Goal: Information Seeking & Learning: Check status

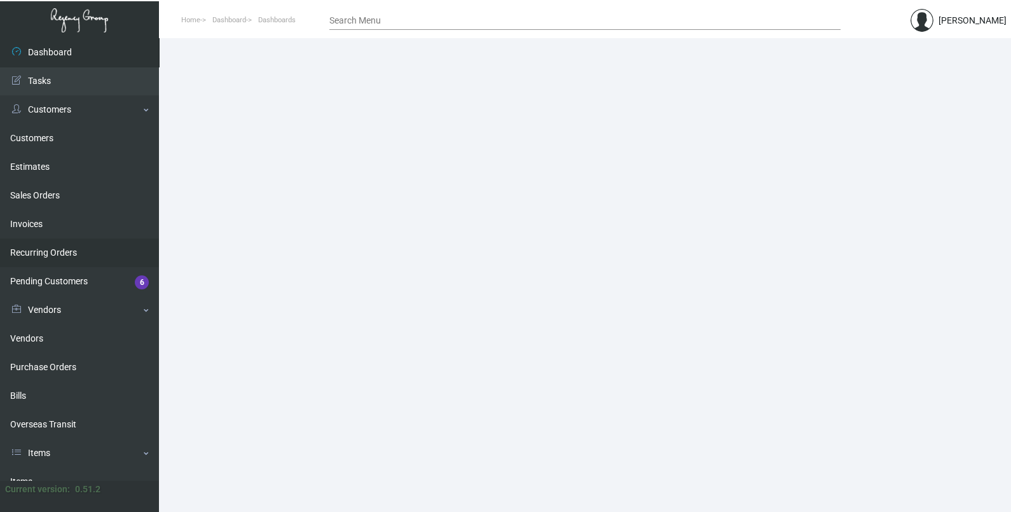
scroll to position [158, 0]
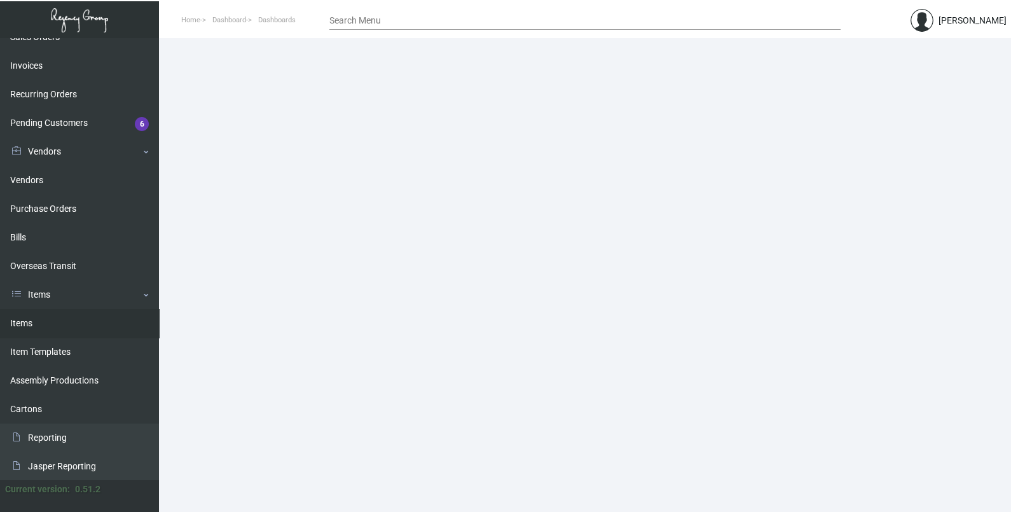
click at [62, 324] on link "Items" at bounding box center [79, 323] width 159 height 29
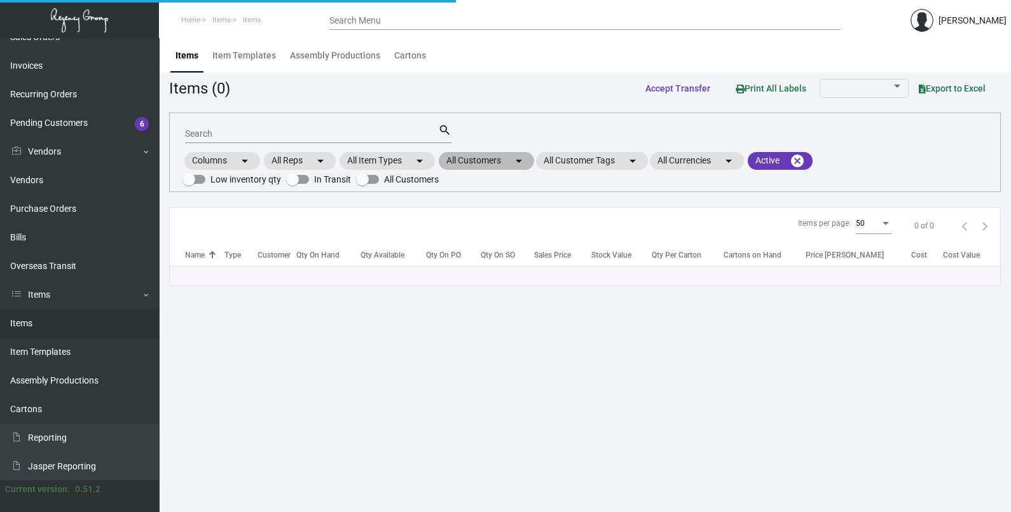
click at [477, 163] on mat-chip "All Customers arrow_drop_down" at bounding box center [486, 161] width 95 height 18
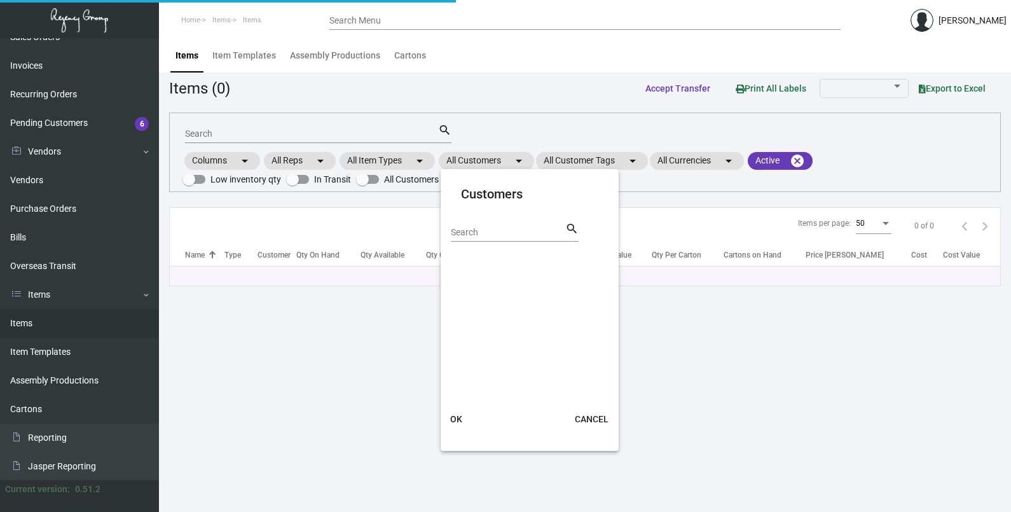
click at [478, 233] on input "Search" at bounding box center [508, 233] width 114 height 10
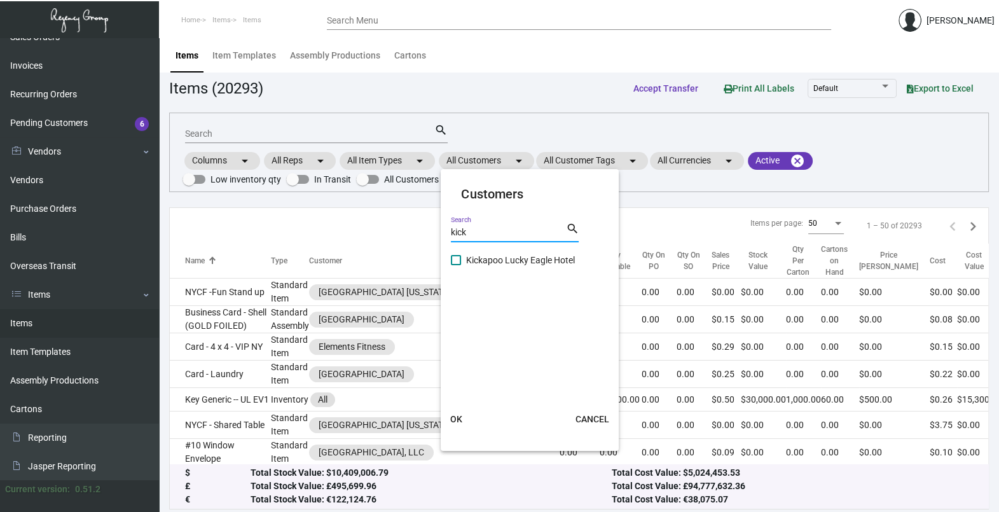
type input "kick"
click at [499, 265] on span "Kickapoo Lucky Eagle Hotel" at bounding box center [520, 259] width 109 height 15
click at [456, 265] on input "Kickapoo Lucky Eagle Hotel" at bounding box center [455, 265] width 1 height 1
checkbox input "true"
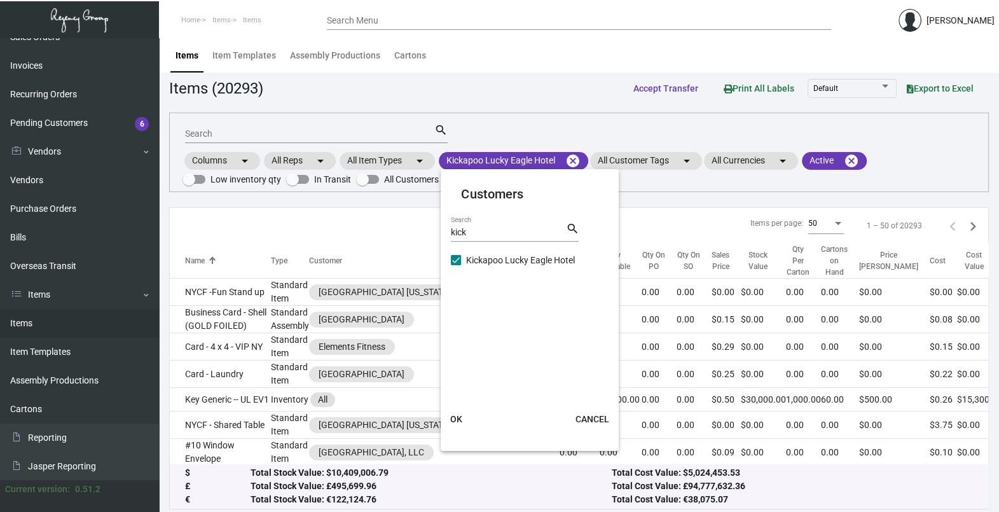
click at [466, 418] on button "OK" at bounding box center [456, 419] width 41 height 23
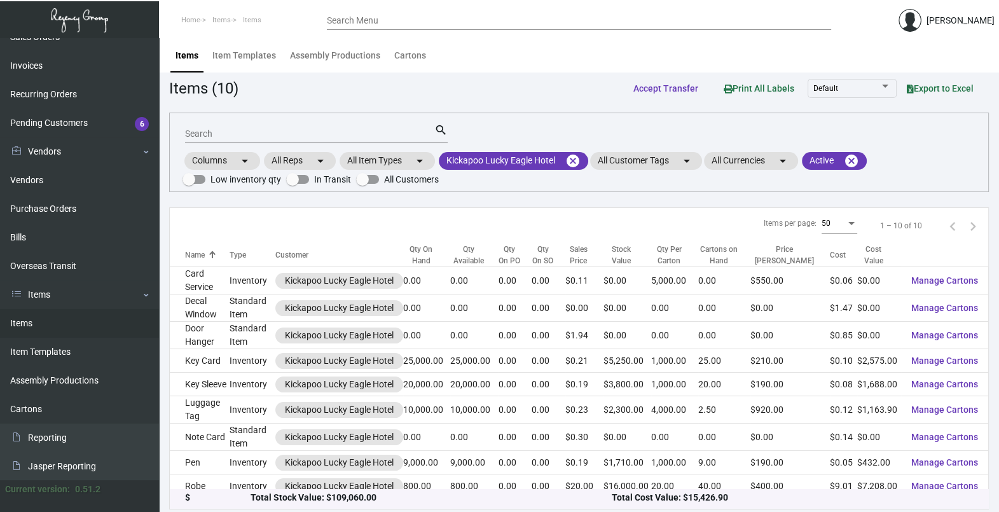
click at [270, 130] on input "Search" at bounding box center [309, 134] width 249 height 10
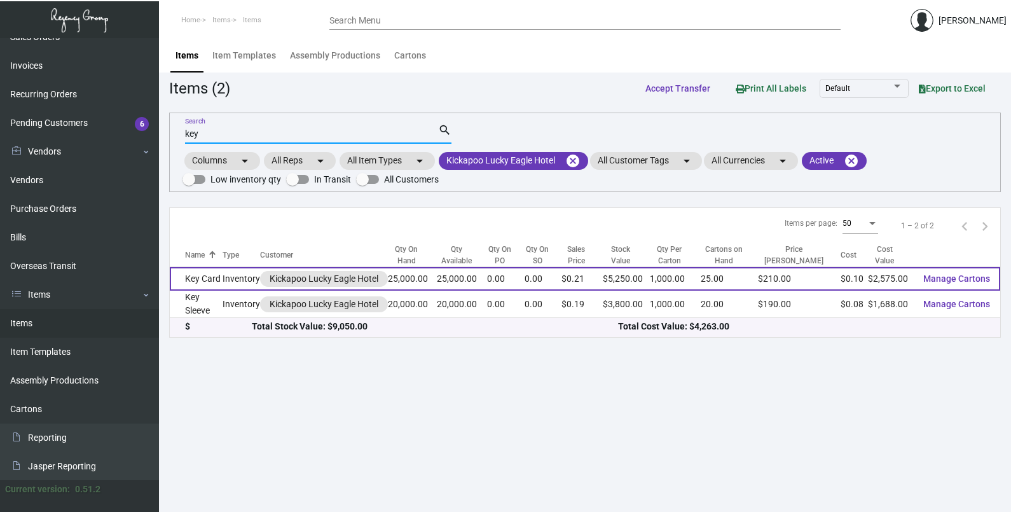
type input "key"
click at [230, 280] on td "Inventory" at bounding box center [242, 279] width 38 height 24
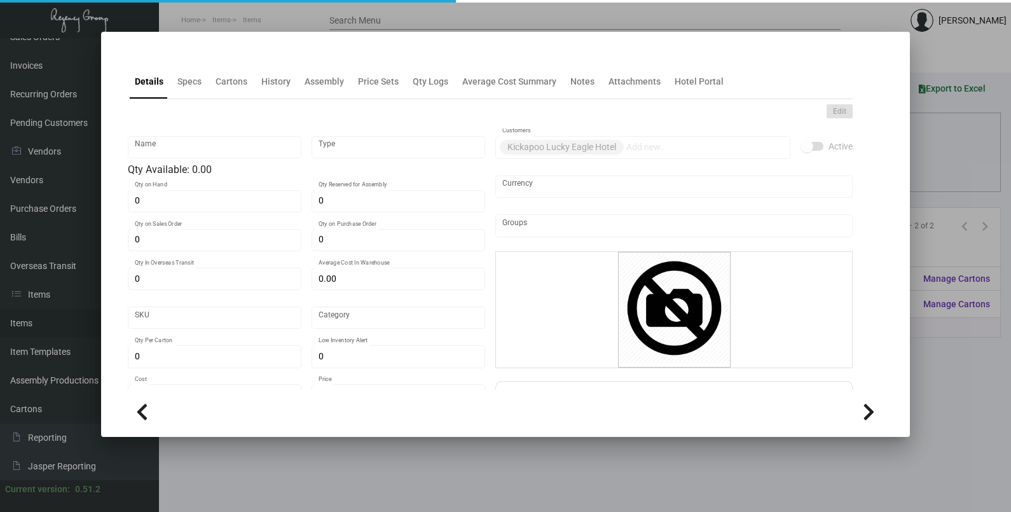
type input "Key Card"
type input "Inventory"
type input "25,000"
type input "$ 0.10245"
type input "Standard"
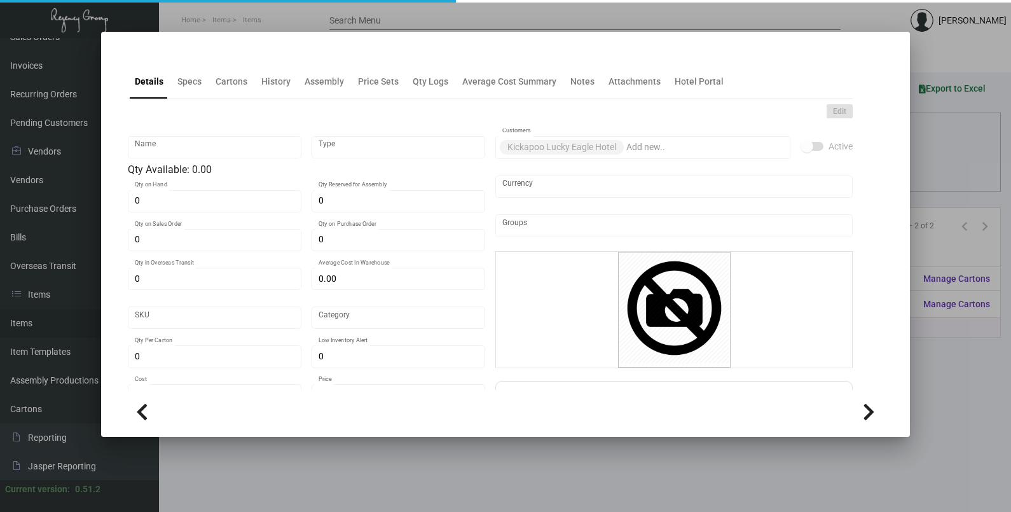
type input "1,000"
type input "10,000"
type input "$ 0.103"
type input "$ 0.21"
checkbox input "true"
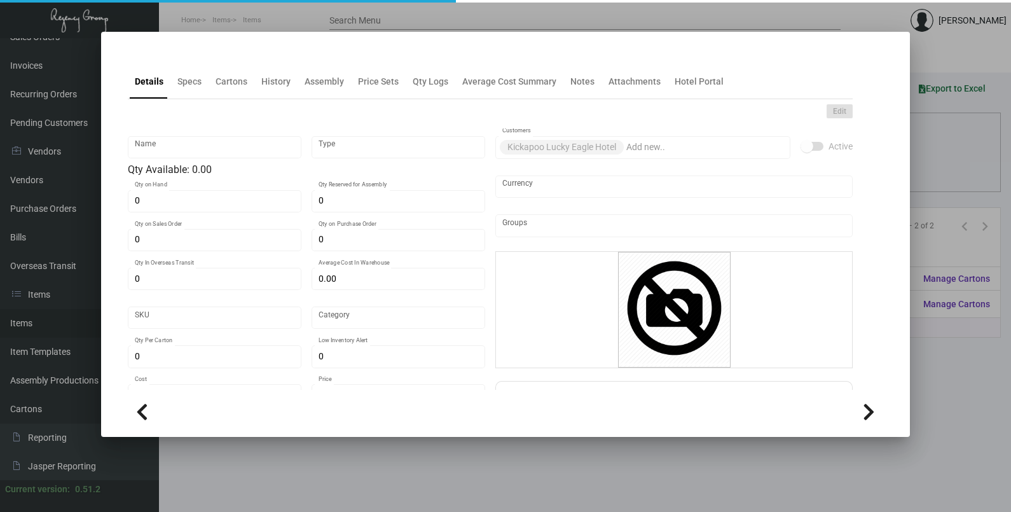
type input "United States Dollar $"
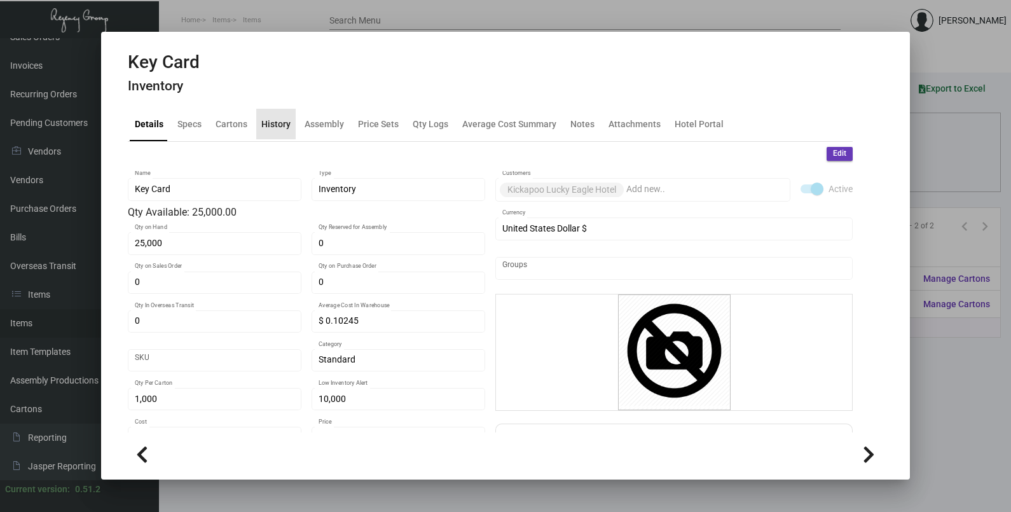
click at [279, 131] on div "History" at bounding box center [275, 124] width 39 height 31
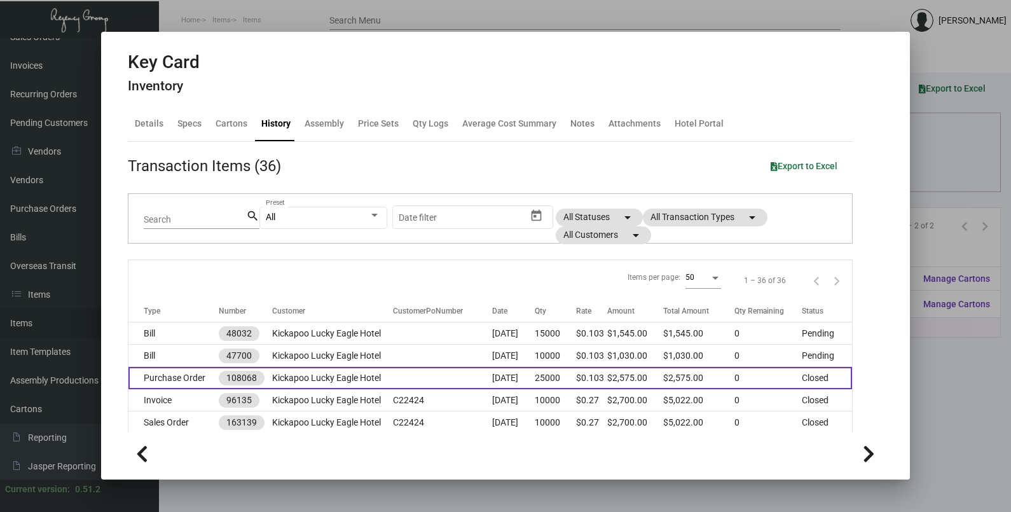
click at [442, 385] on td at bounding box center [442, 378] width 99 height 22
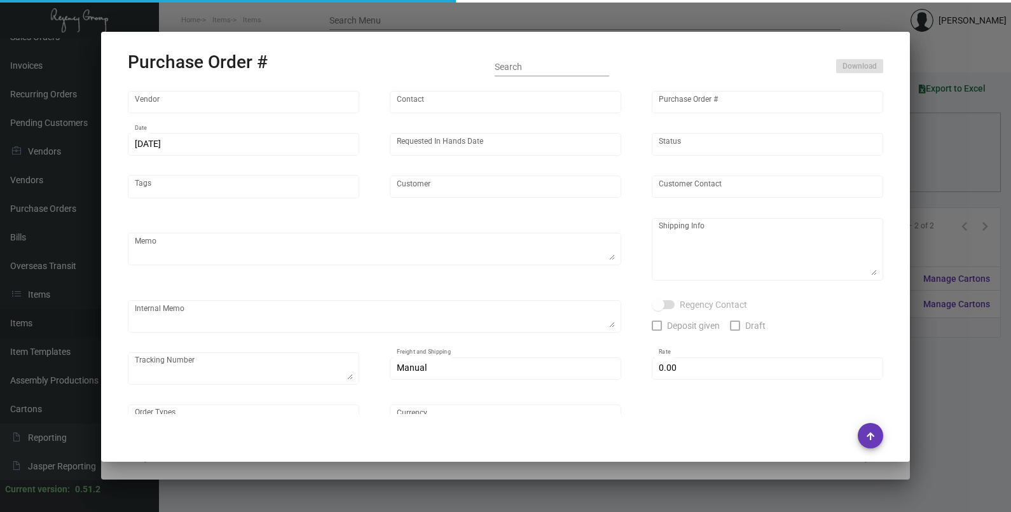
type input "Nexqo"
type input "[PERSON_NAME]"
type input "108068"
type input "[DATE]"
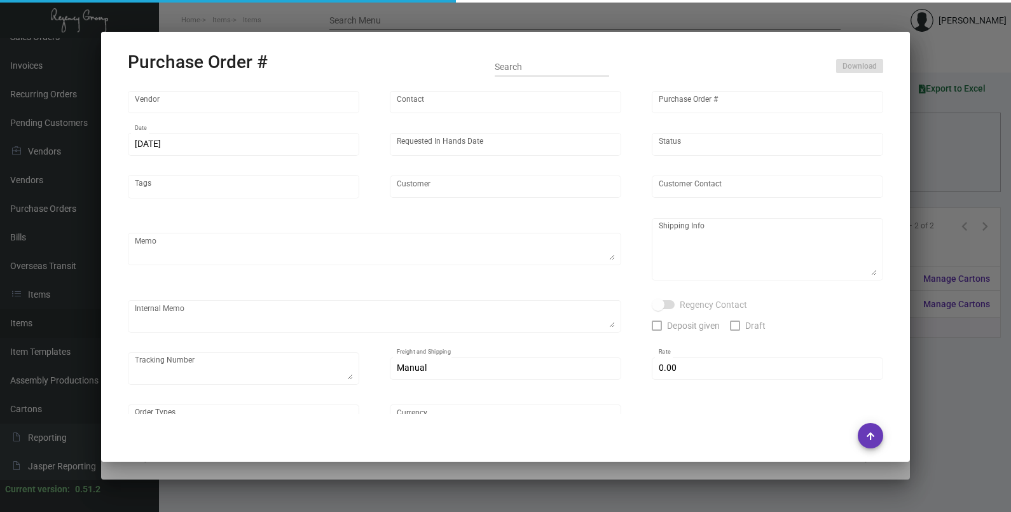
type input "Kickapoo Lucky Eagle Hotel"
type textarea "Regency Group [STREET_ADDRESS][US_STATE] [PHONE_NUMBER]"
type input "$ 0.00"
type input "United States Dollar $"
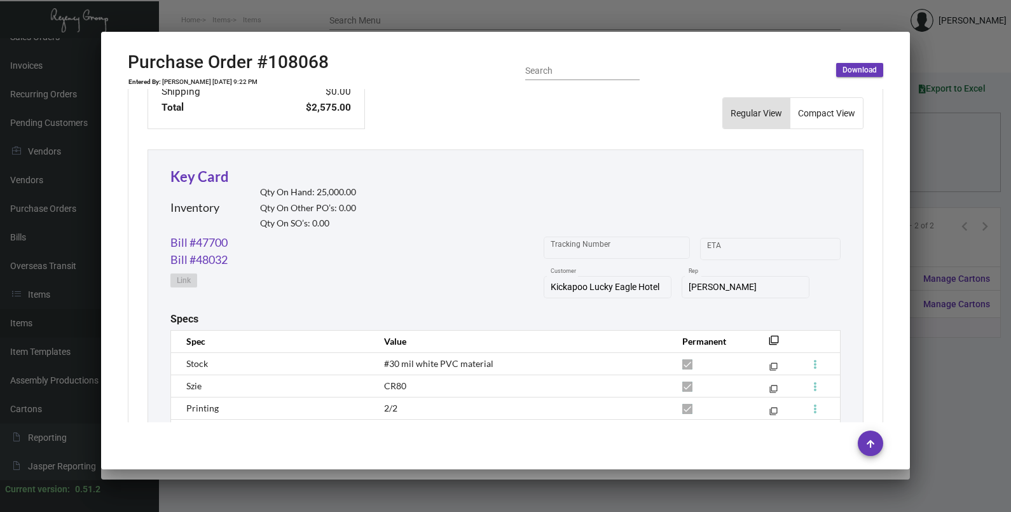
scroll to position [692, 0]
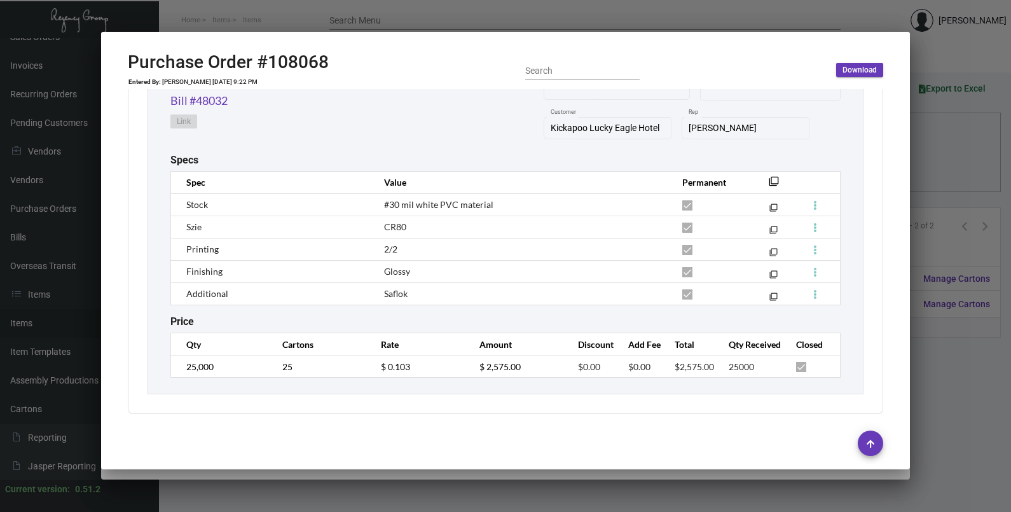
click at [947, 164] on div at bounding box center [505, 256] width 1011 height 512
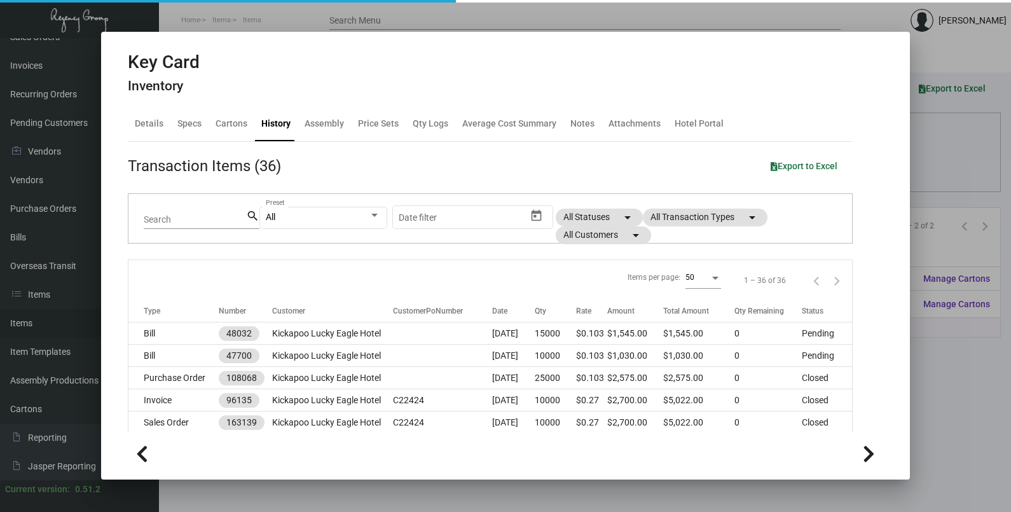
click at [947, 164] on div at bounding box center [505, 256] width 1011 height 512
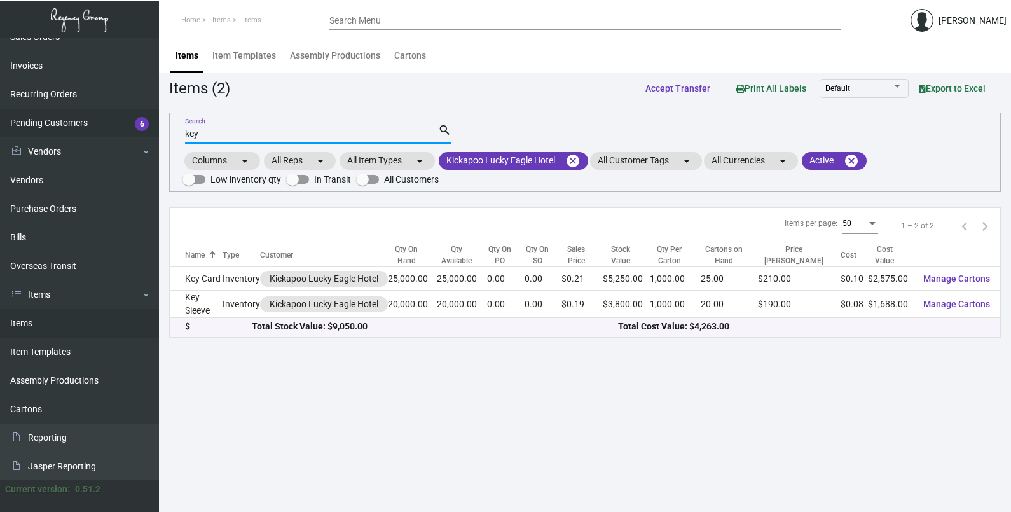
drag, startPoint x: 213, startPoint y: 134, endPoint x: 150, endPoint y: 130, distance: 63.0
click at [144, 132] on div "Dashboard Dashboard Tasks Customers Customers Estimates Sales Orders Invoices R…" at bounding box center [505, 275] width 1011 height 474
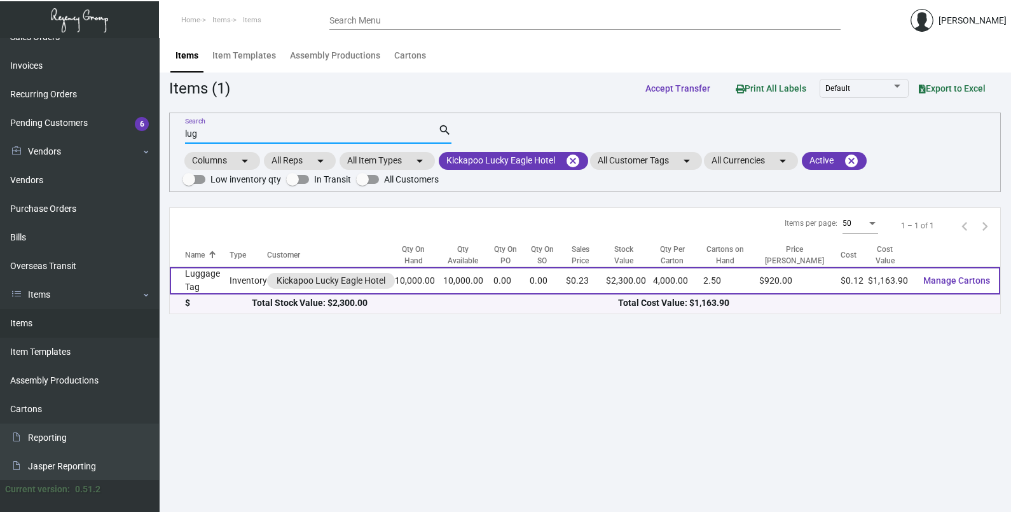
type input "lug"
click at [443, 278] on td "10,000.00" at bounding box center [419, 280] width 48 height 27
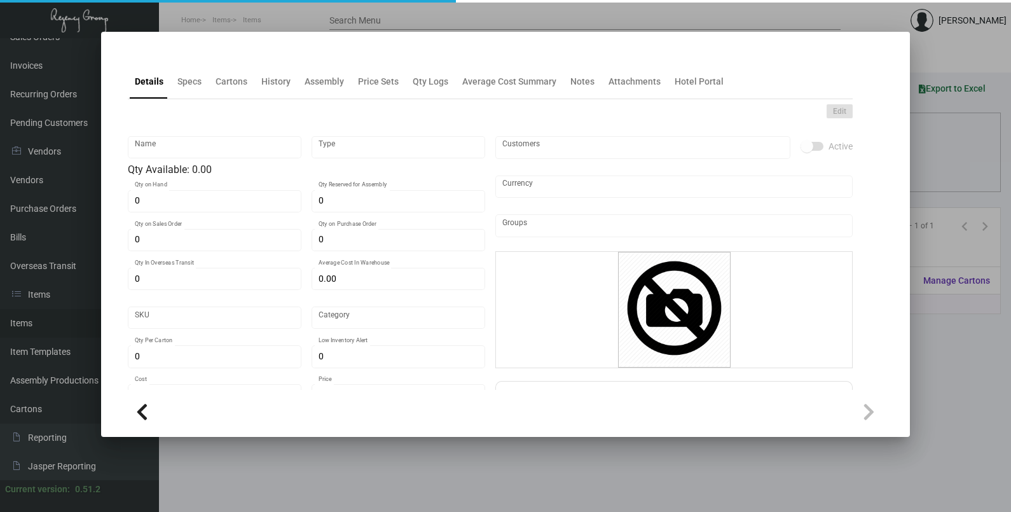
type input "Luggage Tag"
type input "Inventory"
type input "10,000"
type input "$ 0.17459"
type input "Standard"
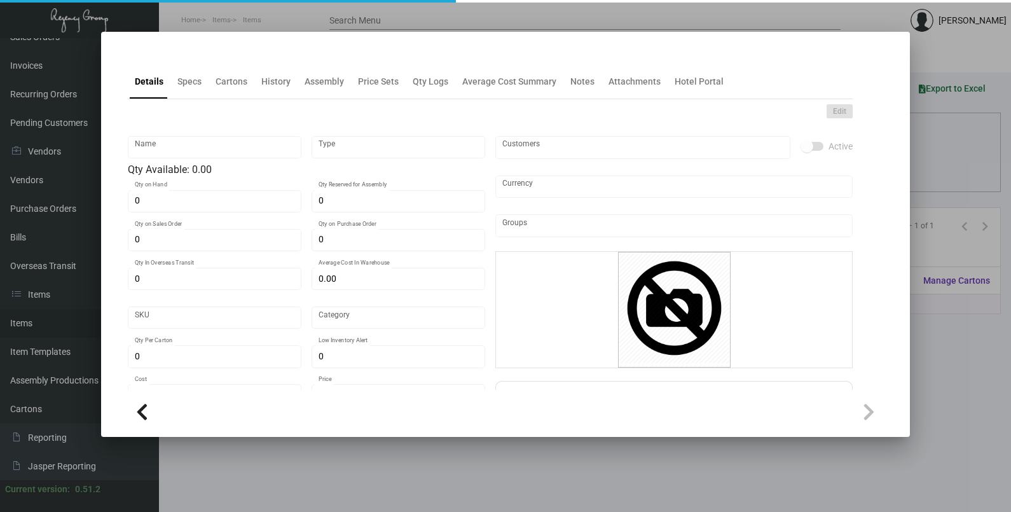
type input "4,000"
type input "$ 0.11639"
type input "$ 0.23"
checkbox input "true"
type input "United States Dollar $"
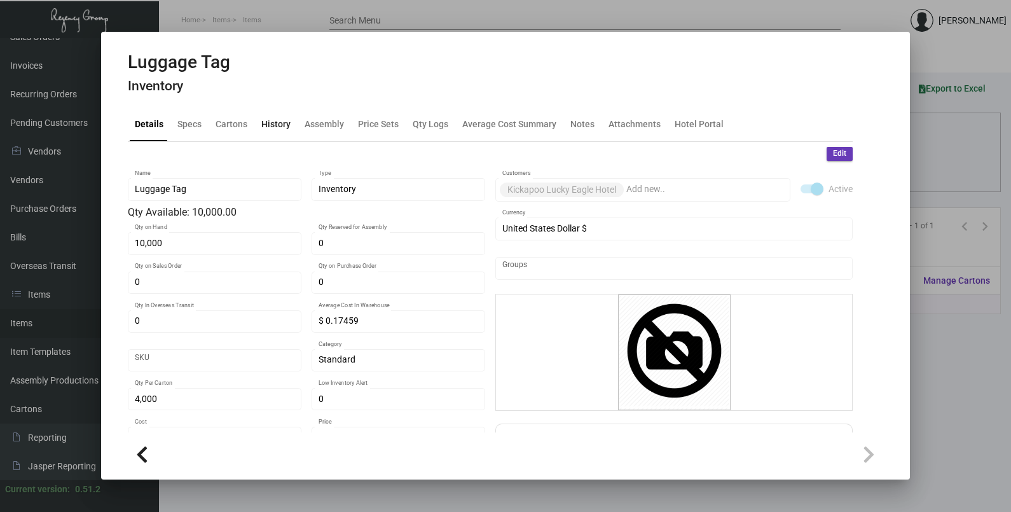
click at [278, 121] on div "History" at bounding box center [275, 123] width 29 height 13
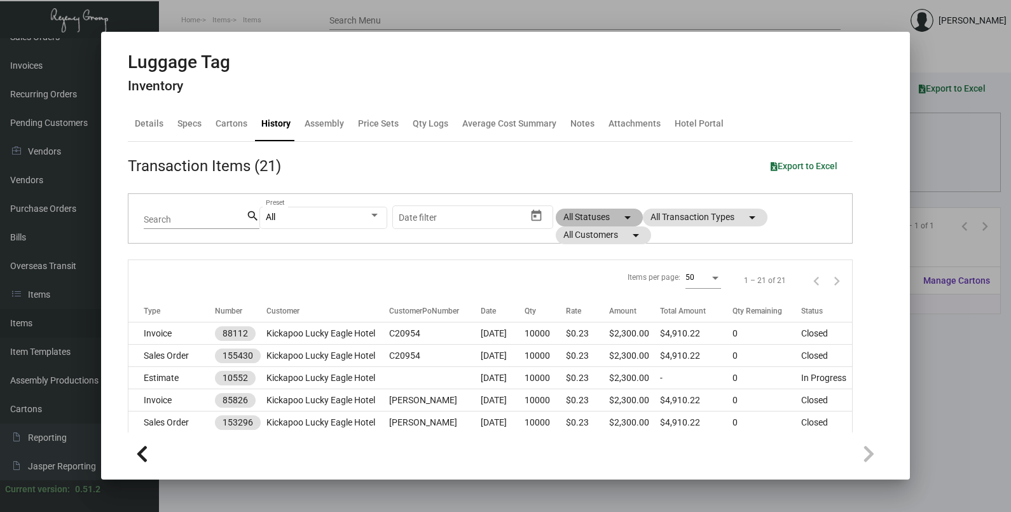
click at [691, 227] on div "All Statuses arrow_drop_down All Transaction Types arrow_drop_down All Customer…" at bounding box center [698, 227] width 284 height 36
click at [689, 223] on mat-chip "All Transaction Types arrow_drop_down" at bounding box center [705, 218] width 125 height 18
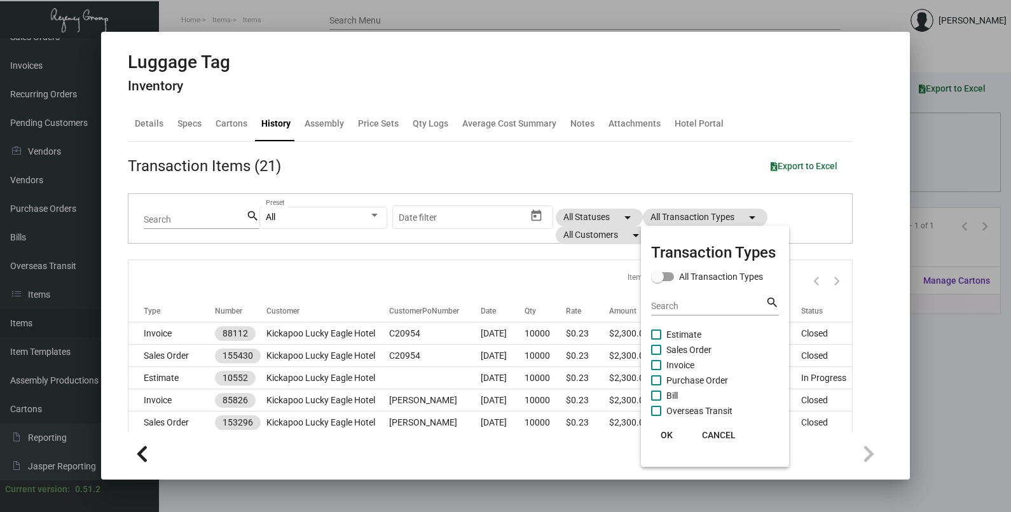
click at [668, 376] on span "Purchase Order" at bounding box center [697, 380] width 62 height 15
click at [656, 385] on input "Purchase Order" at bounding box center [656, 385] width 1 height 1
checkbox input "true"
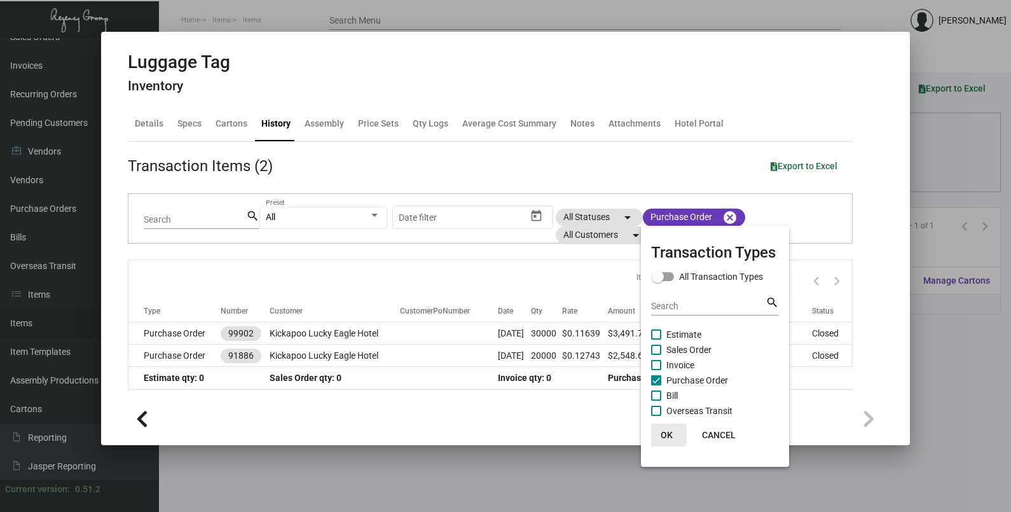
click at [664, 437] on span "OK" at bounding box center [667, 435] width 12 height 10
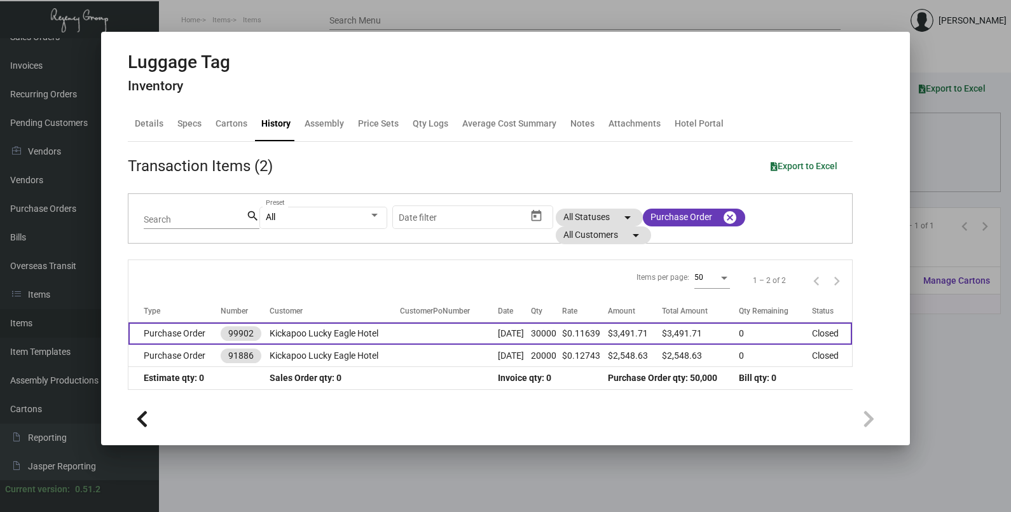
click at [400, 339] on td at bounding box center [449, 333] width 98 height 22
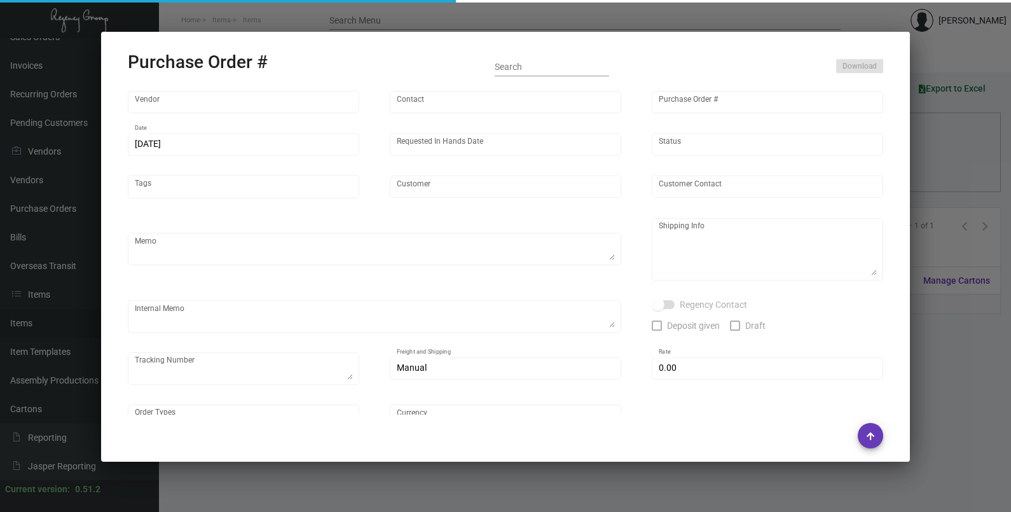
type input "SSP"
type input "[PERSON_NAME]"
type input "99902"
type input "[DATE]"
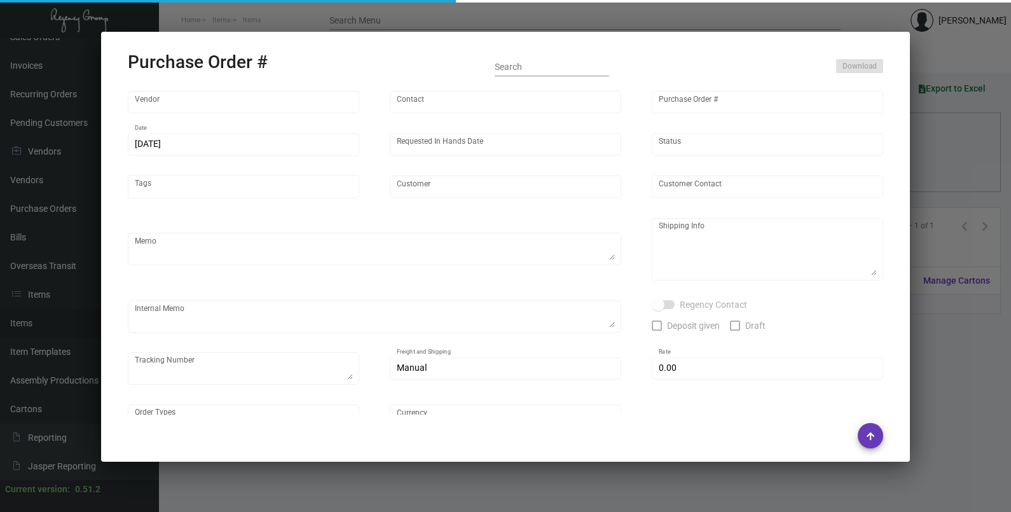
type input "Kickapoo Lucky Eagle Hotel"
type textarea "PLEASE SEND PDF PROOFS TO OUR ART TEAM ; [EMAIL_ADDRESS][DOMAIN_NAME] WITH ME I…"
type textarea "Regency Group LA - [PERSON_NAME] 10845 Vanowen [GEOGRAPHIC_DATA] US"
type textarea "7.25 - Proofs sent over; APPROVED. Shipped from SSP by UPS Ground TK#1Z1AY27603…"
checkbox input "true"
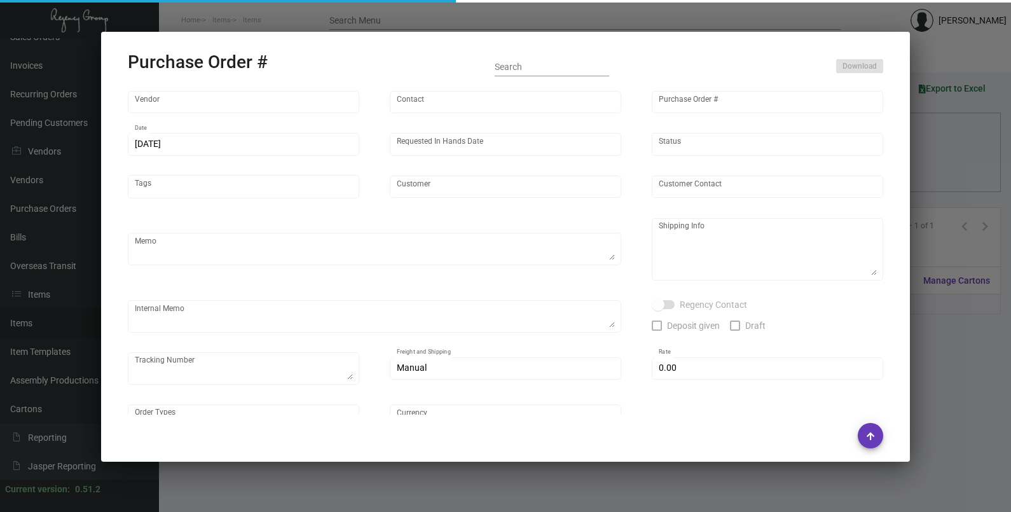
type input "$ 0.00"
type input "United States Dollar $"
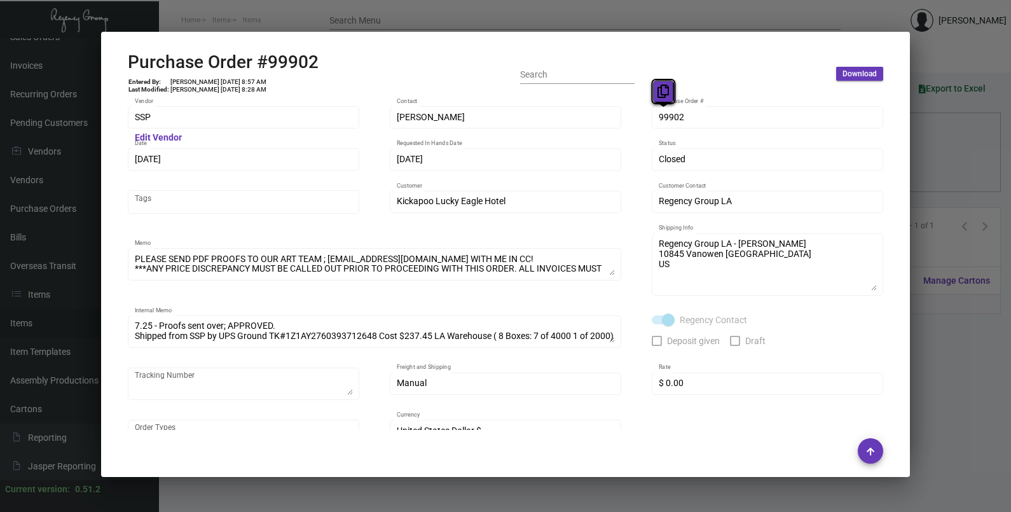
drag, startPoint x: 663, startPoint y: 120, endPoint x: 658, endPoint y: 87, distance: 32.8
click at [663, 85] on button at bounding box center [663, 91] width 21 height 23
drag, startPoint x: 161, startPoint y: 157, endPoint x: 159, endPoint y: 137, distance: 20.4
click at [159, 137] on icon at bounding box center [156, 133] width 11 height 13
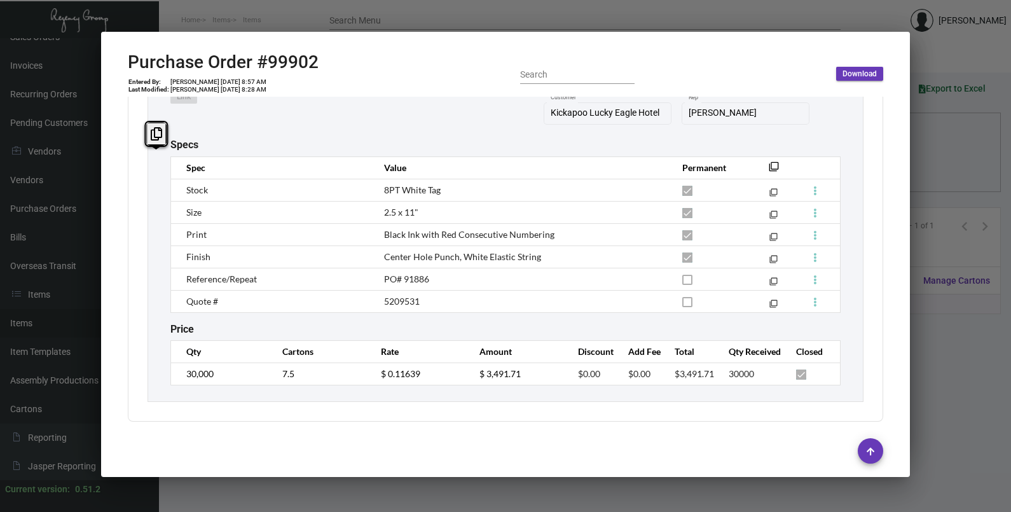
scroll to position [725, 0]
click at [179, 379] on td "30,000" at bounding box center [220, 373] width 99 height 22
click at [375, 373] on td "$ 0.11639" at bounding box center [417, 373] width 99 height 22
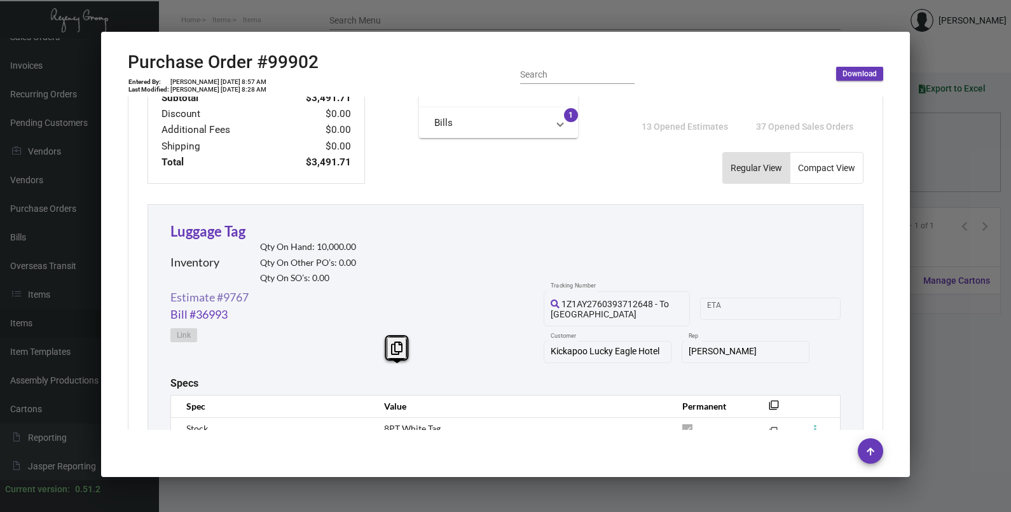
click at [232, 294] on link "Estimate #9767" at bounding box center [209, 297] width 78 height 17
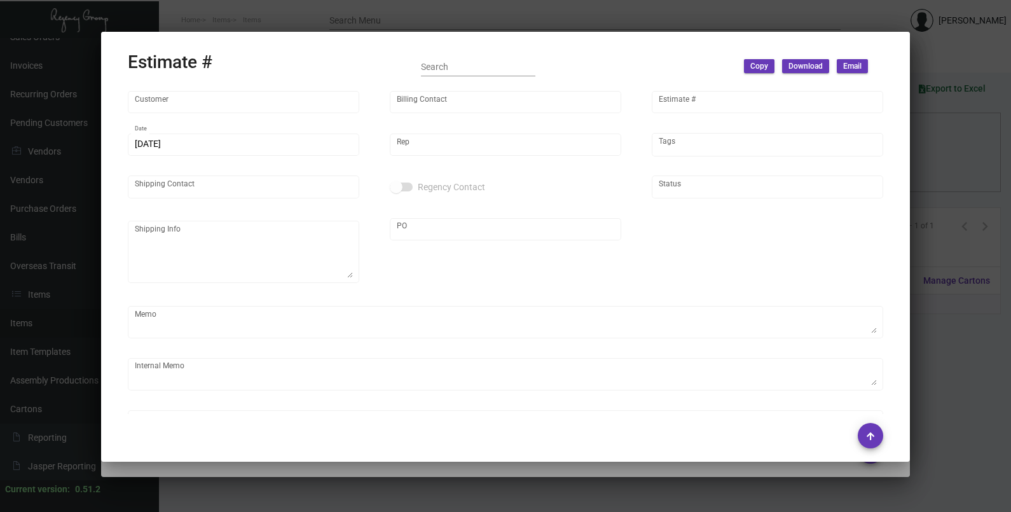
type input "Kickapoo Lucky Eagle Hotel"
type input "[PERSON_NAME]"
type input "9767"
type input "[DATE]"
type input "[PERSON_NAME]"
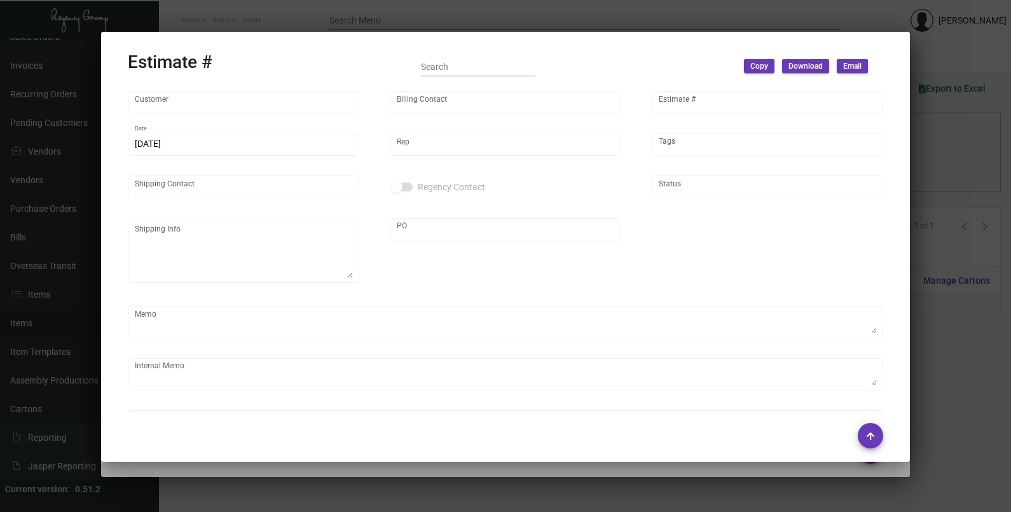
type input "United States Dollar $"
type input "8.00000 %"
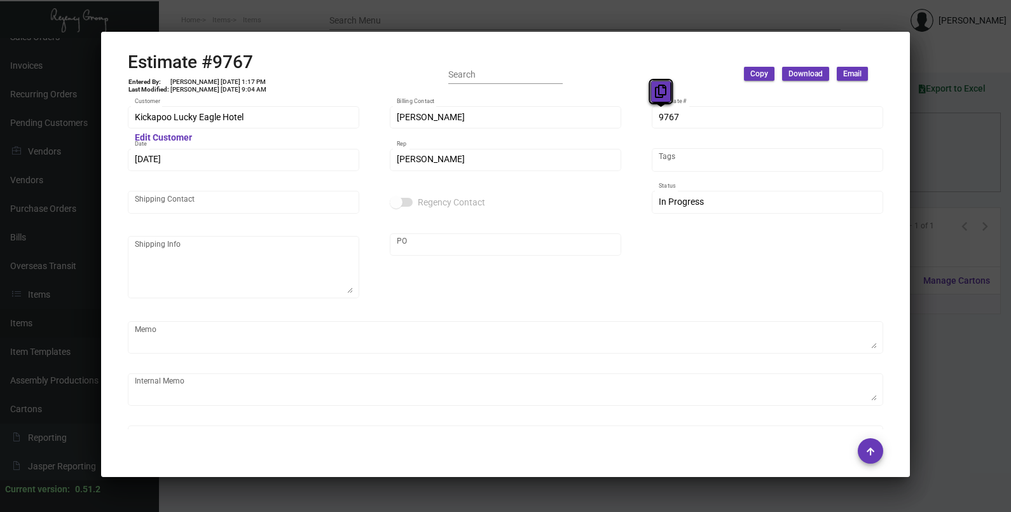
drag, startPoint x: 664, startPoint y: 118, endPoint x: 656, endPoint y: 95, distance: 23.7
click at [656, 95] on icon at bounding box center [660, 91] width 11 height 13
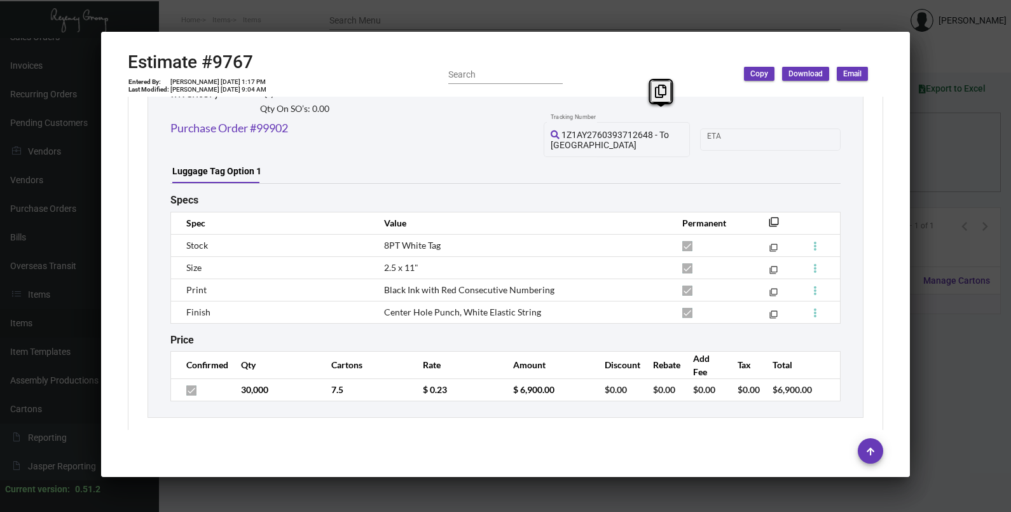
scroll to position [760, 0]
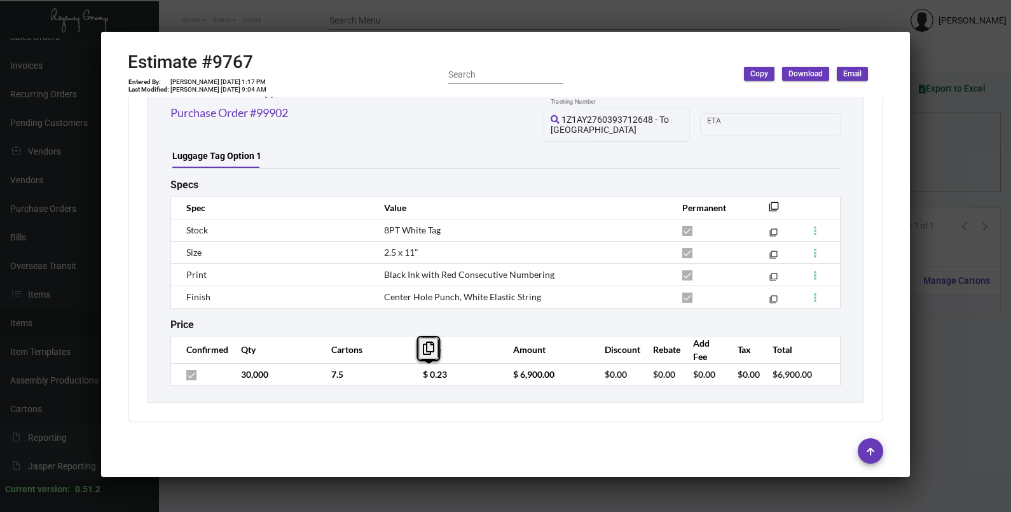
click at [415, 382] on td "$ 0.23" at bounding box center [455, 374] width 90 height 22
click at [928, 155] on div at bounding box center [505, 256] width 1011 height 512
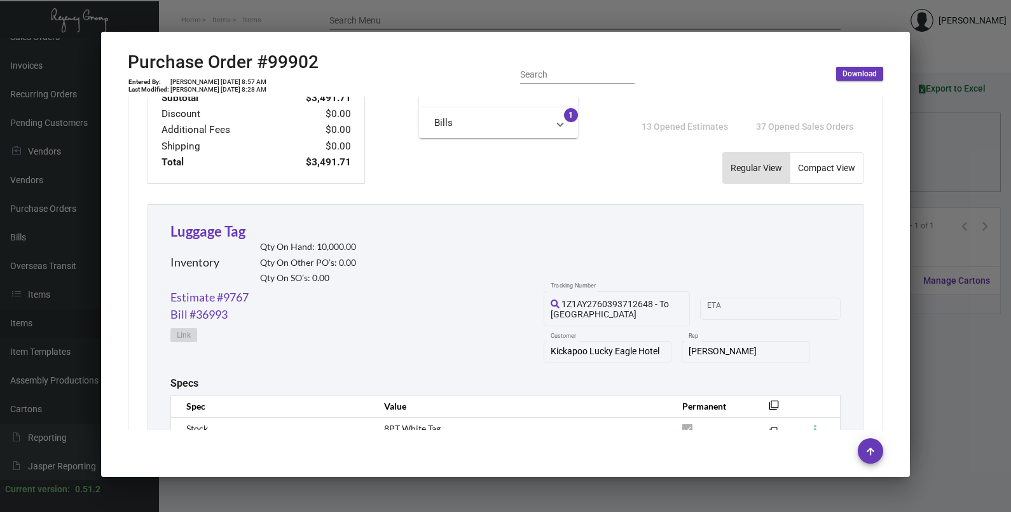
click at [928, 155] on div at bounding box center [505, 256] width 1011 height 512
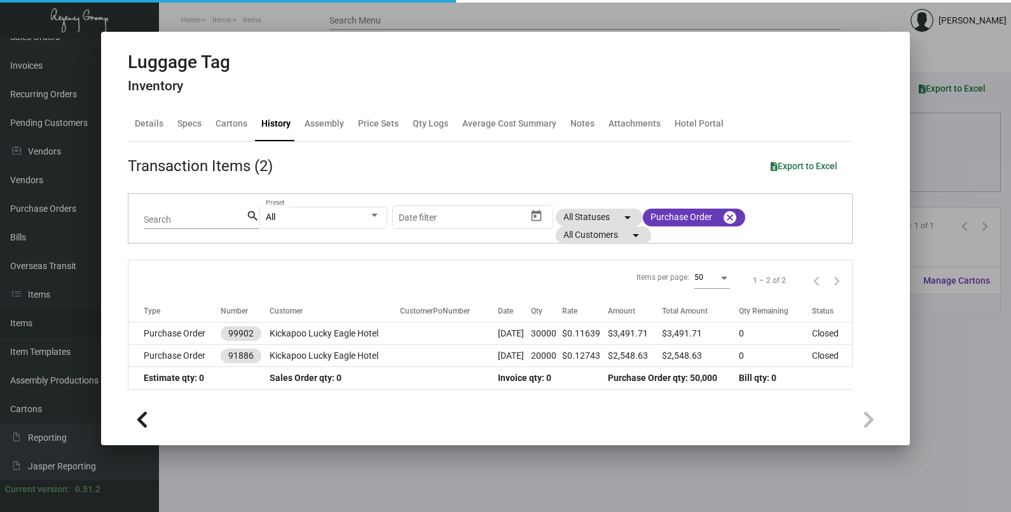
click at [927, 155] on div at bounding box center [505, 256] width 1011 height 512
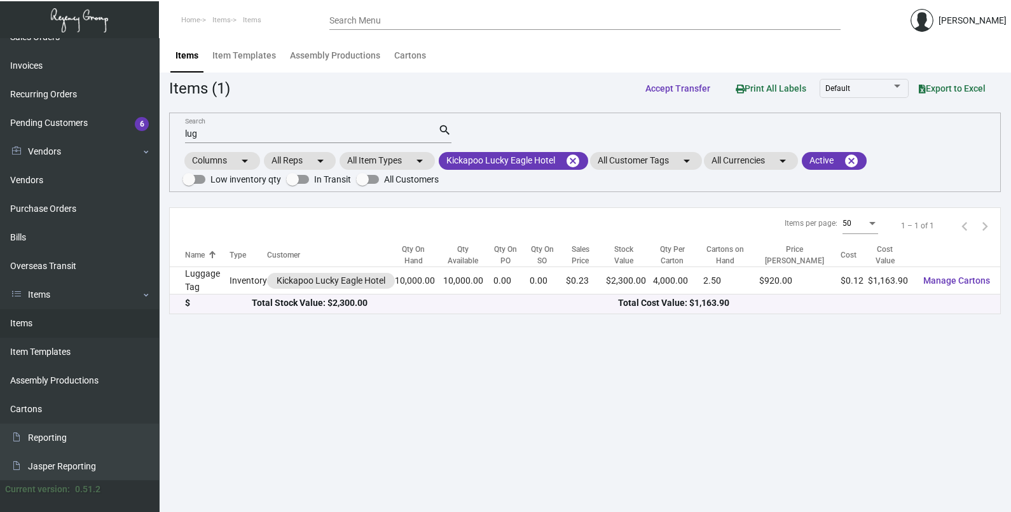
click at [209, 135] on input "lug" at bounding box center [311, 134] width 253 height 10
type input "l"
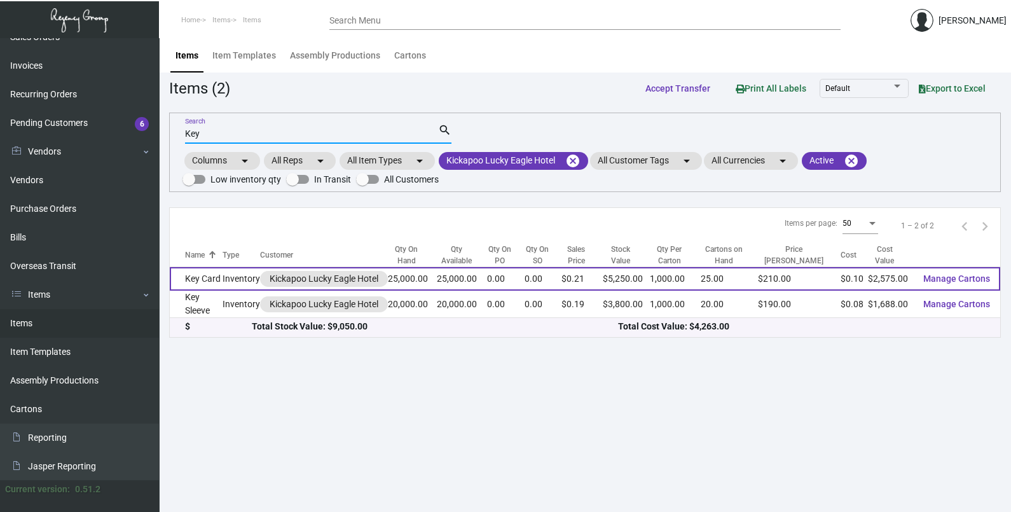
type input "Key"
click at [207, 289] on td "Key Card" at bounding box center [196, 279] width 53 height 24
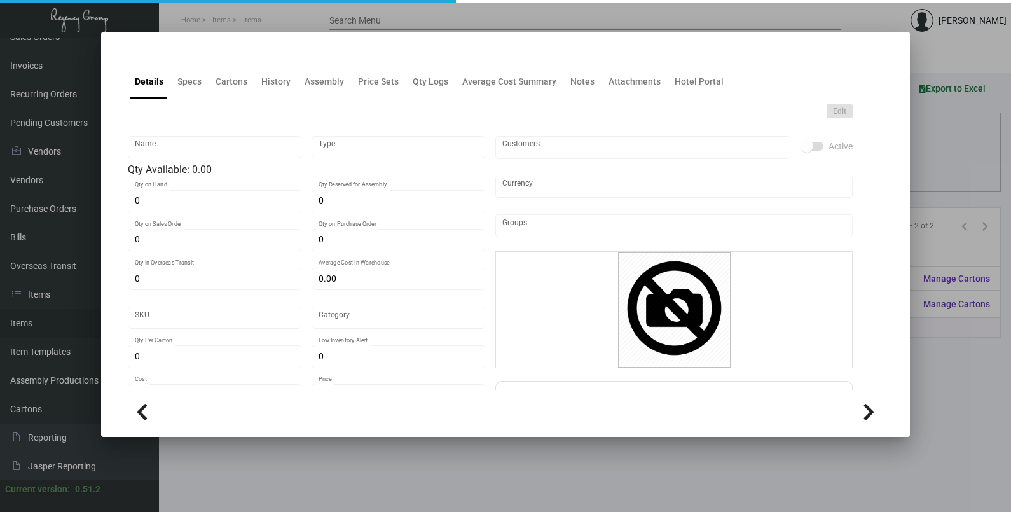
type input "Key Card"
type input "Inventory"
type input "25,000"
type input "$ 0.10245"
type input "Standard"
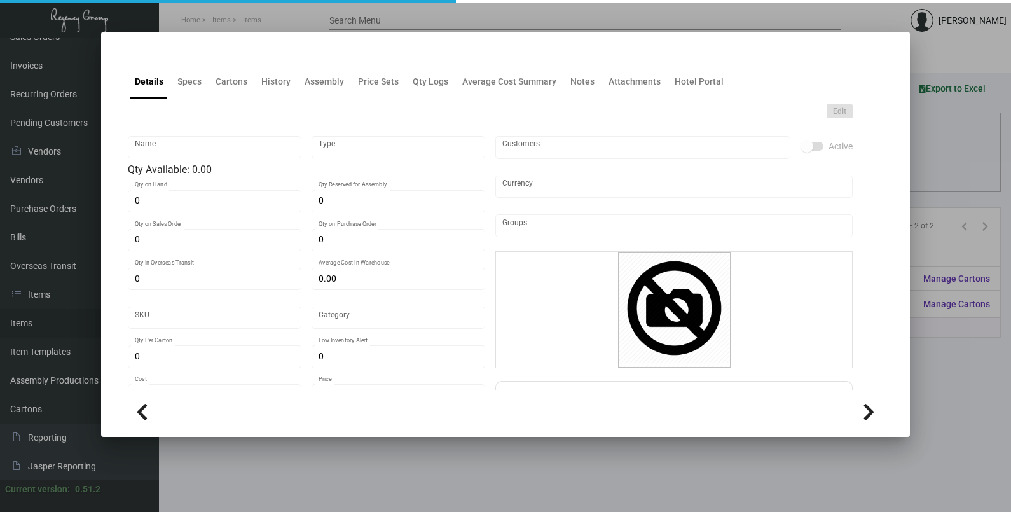
type input "1,000"
type input "10,000"
type input "$ 0.103"
type input "$ 0.21"
checkbox input "true"
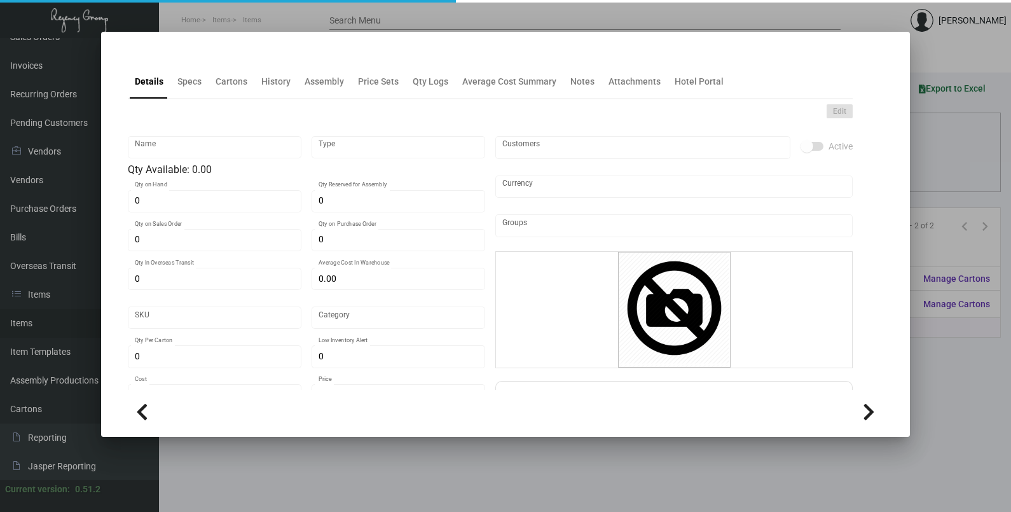
type input "United States Dollar $"
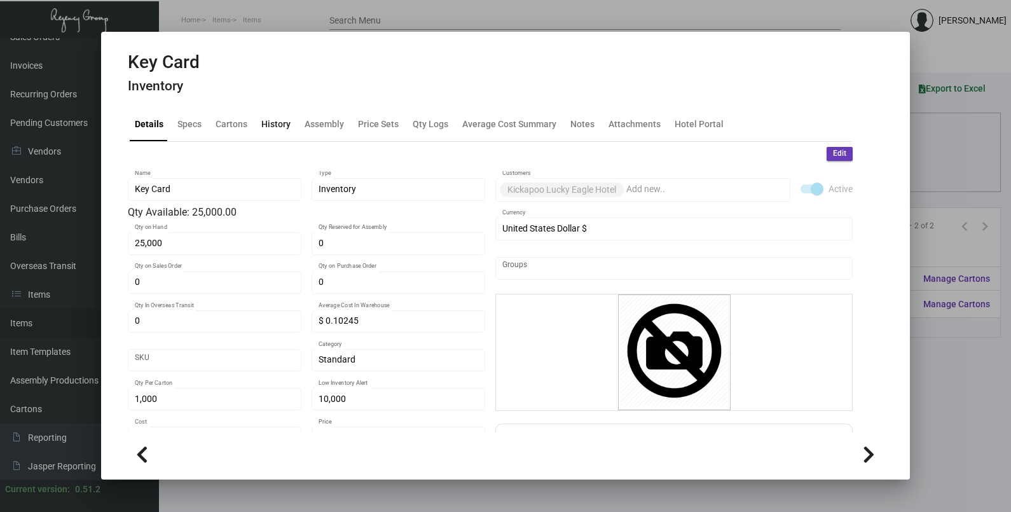
click at [267, 118] on div "History" at bounding box center [275, 123] width 29 height 13
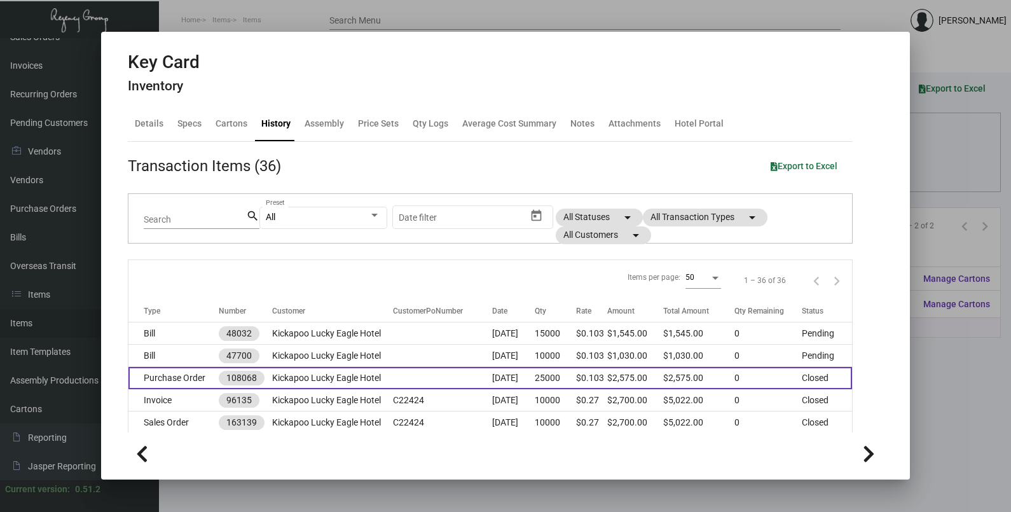
click at [509, 385] on td "[DATE]" at bounding box center [513, 378] width 43 height 22
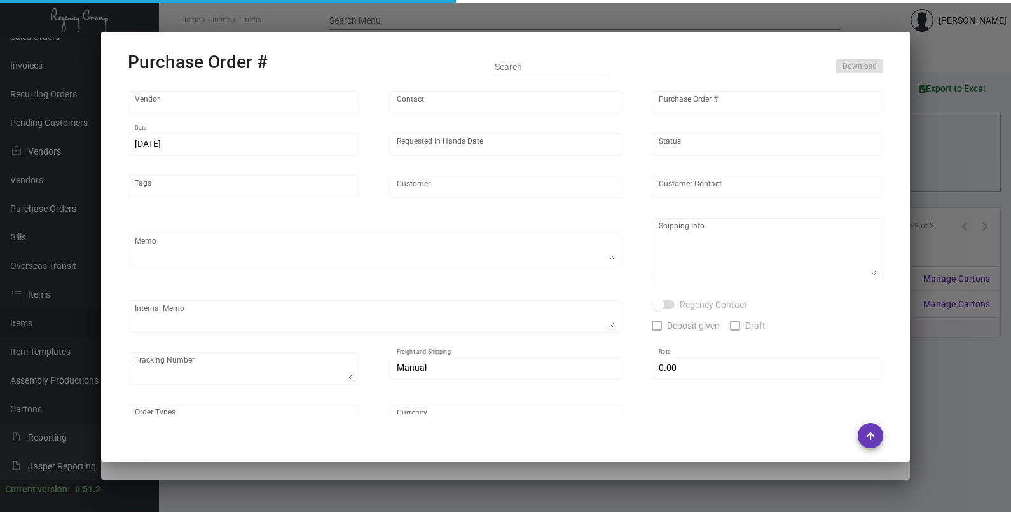
type input "Nexqo"
type input "[PERSON_NAME]"
type input "108068"
type input "[DATE]"
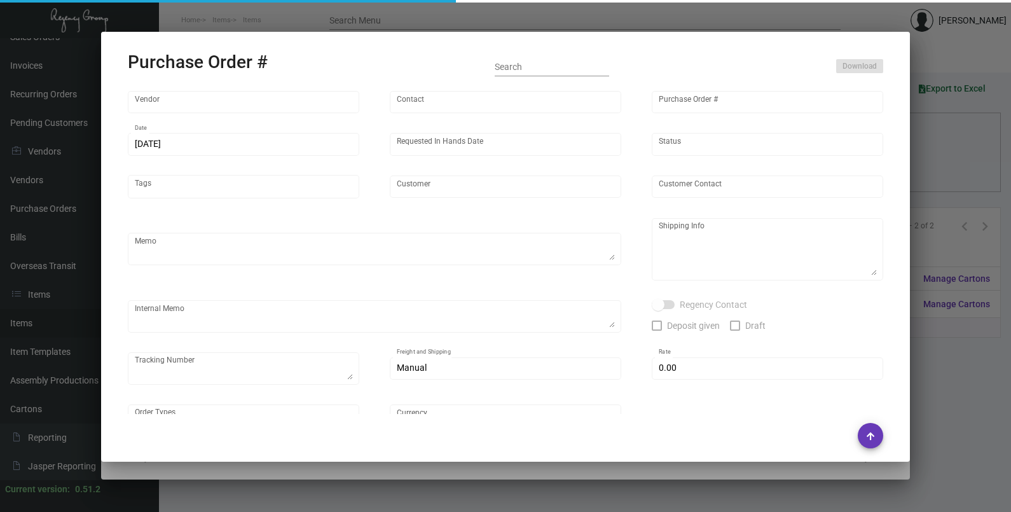
type input "Kickapoo Lucky Eagle Hotel"
type textarea "Regency Group [STREET_ADDRESS][US_STATE] [PHONE_NUMBER]"
type input "$ 0.00"
type input "United States Dollar $"
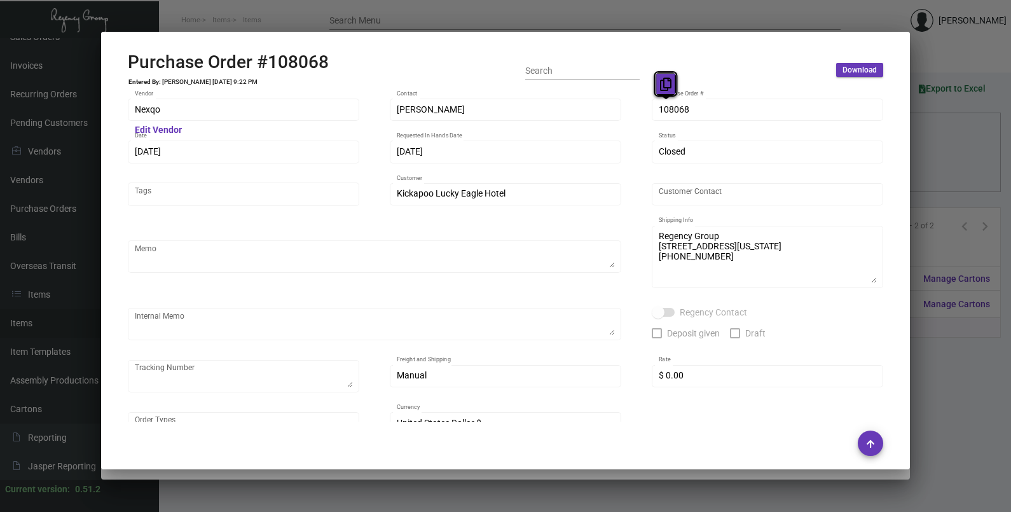
drag, startPoint x: 671, startPoint y: 109, endPoint x: 667, endPoint y: 79, distance: 30.1
click at [666, 88] on icon at bounding box center [665, 84] width 11 height 13
drag, startPoint x: 162, startPoint y: 149, endPoint x: 160, endPoint y: 124, distance: 24.8
click at [155, 127] on icon at bounding box center [158, 126] width 11 height 13
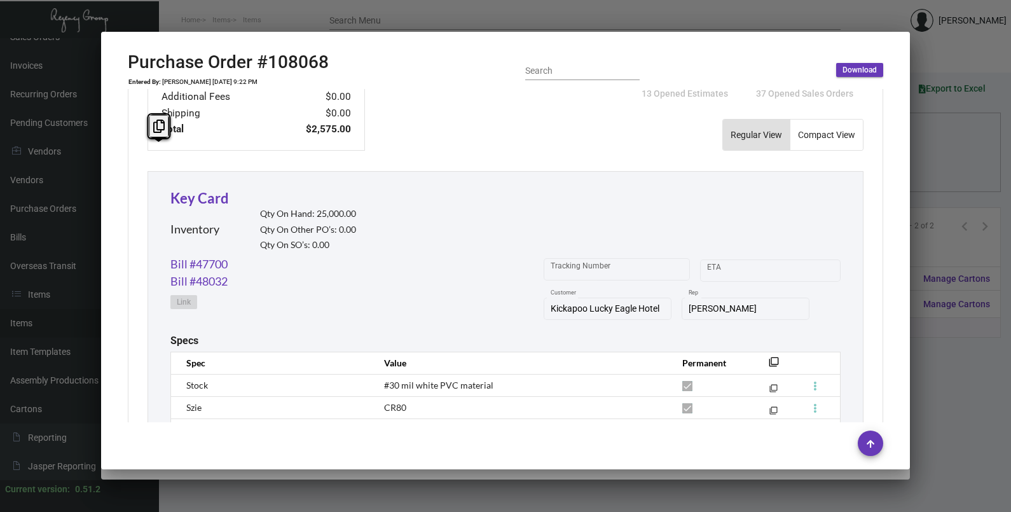
scroll to position [692, 0]
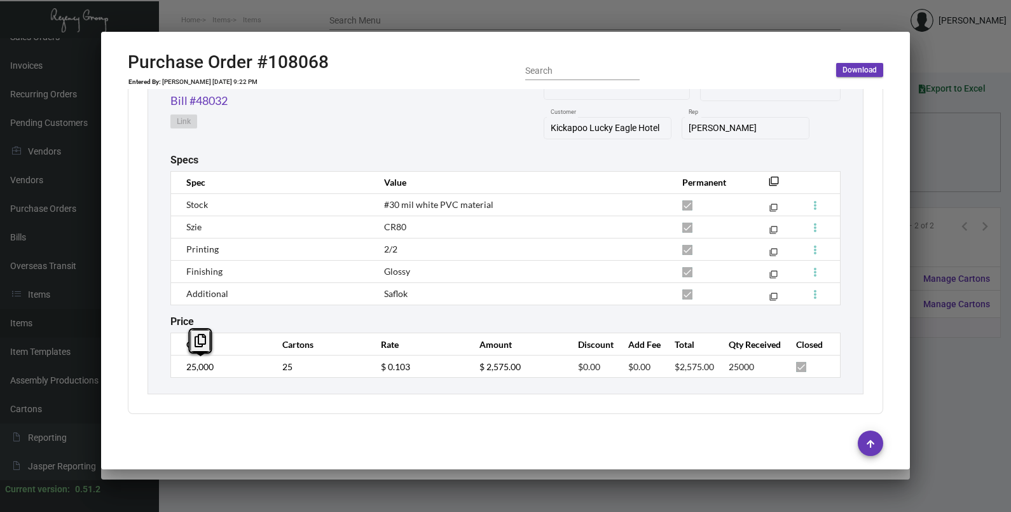
click at [171, 367] on td "25,000" at bounding box center [220, 366] width 99 height 22
click at [369, 374] on td "$ 0.103" at bounding box center [417, 366] width 99 height 22
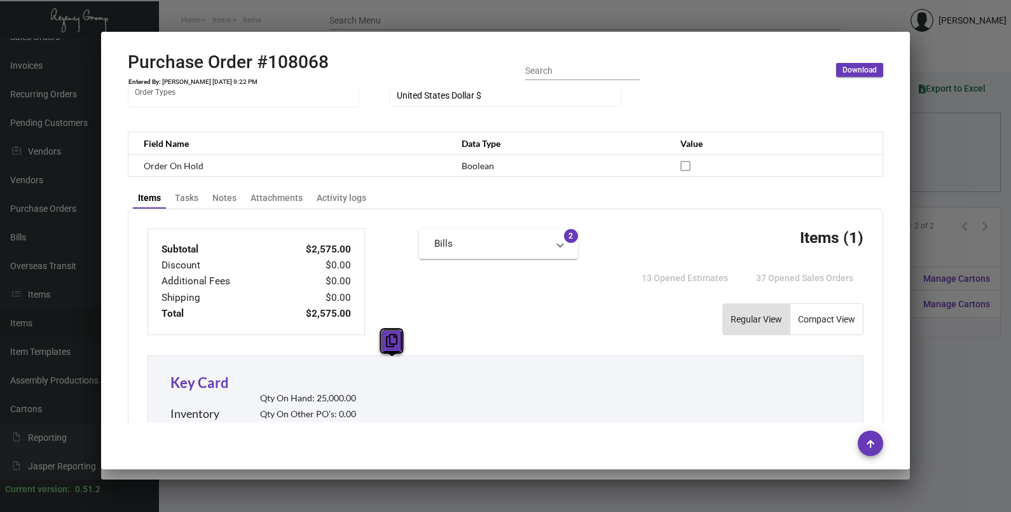
scroll to position [216, 0]
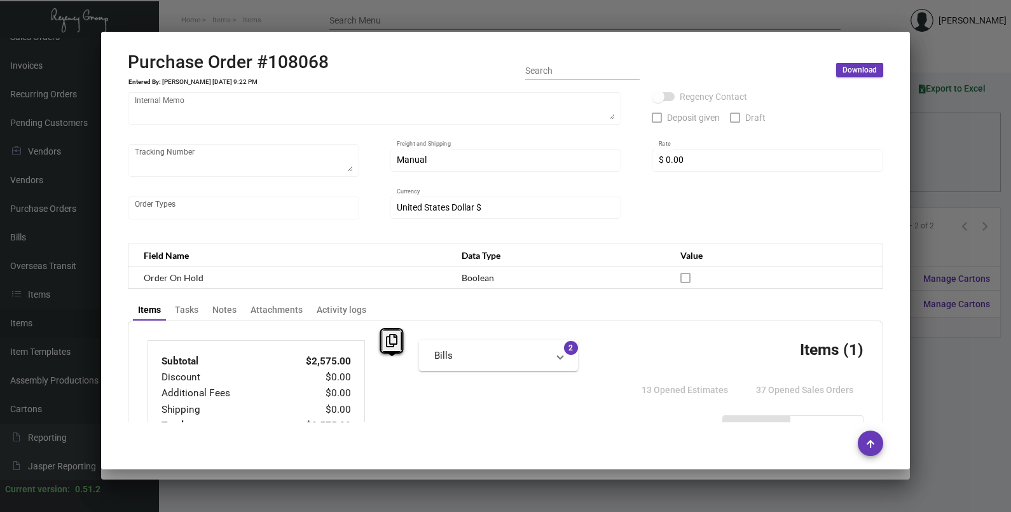
click at [941, 186] on div at bounding box center [505, 256] width 1011 height 512
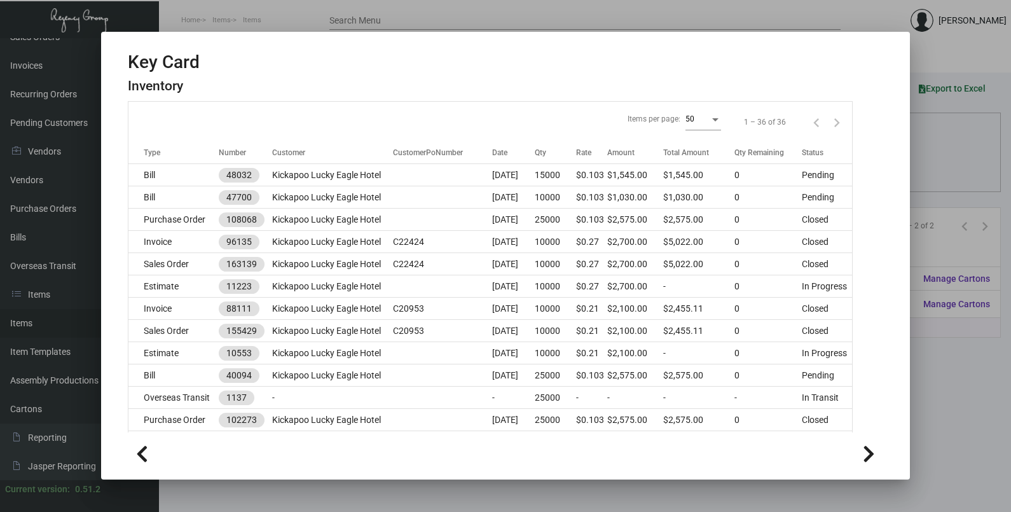
scroll to position [238, 0]
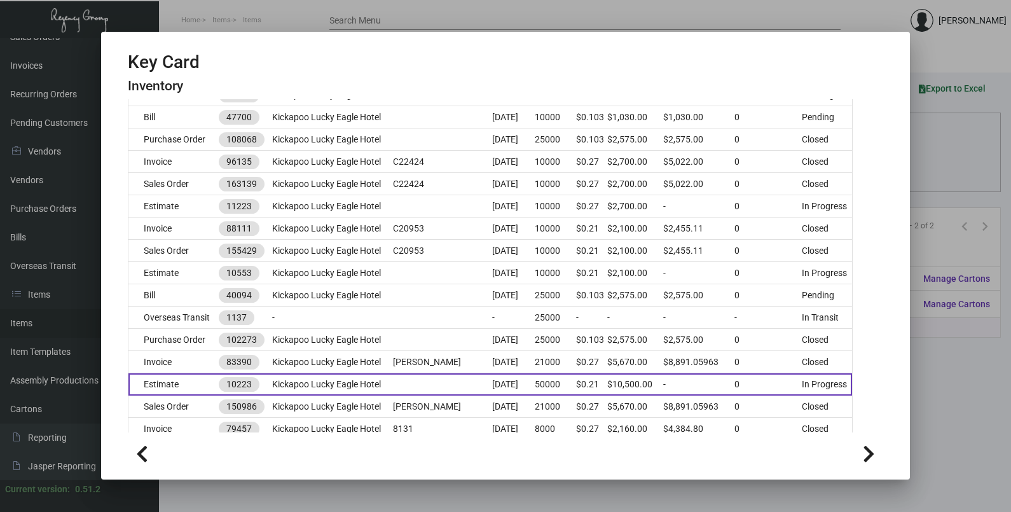
click at [466, 382] on td at bounding box center [442, 384] width 99 height 22
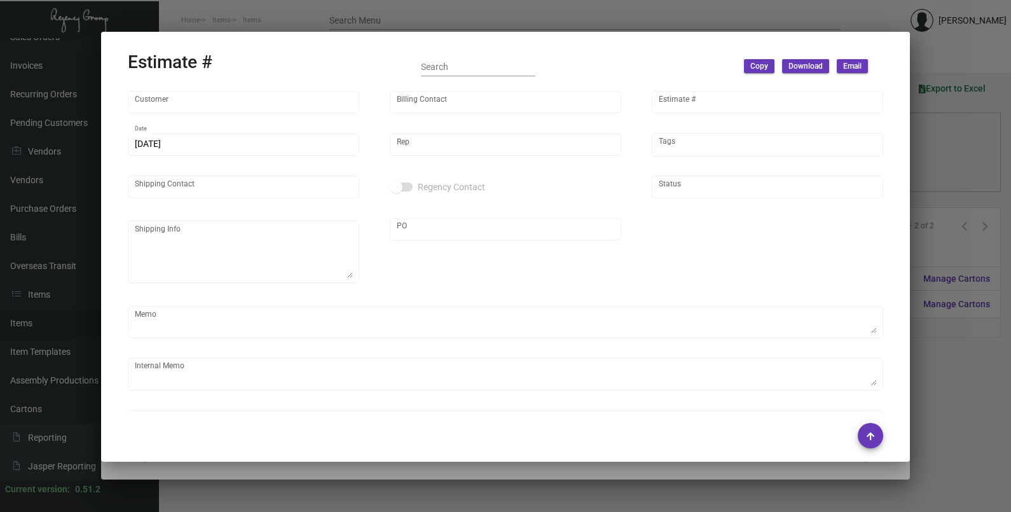
type input "Kickapoo Lucky Eagle Hotel"
type input "[PERSON_NAME]"
type input "10223"
type input "[DATE]"
type input "[PERSON_NAME]"
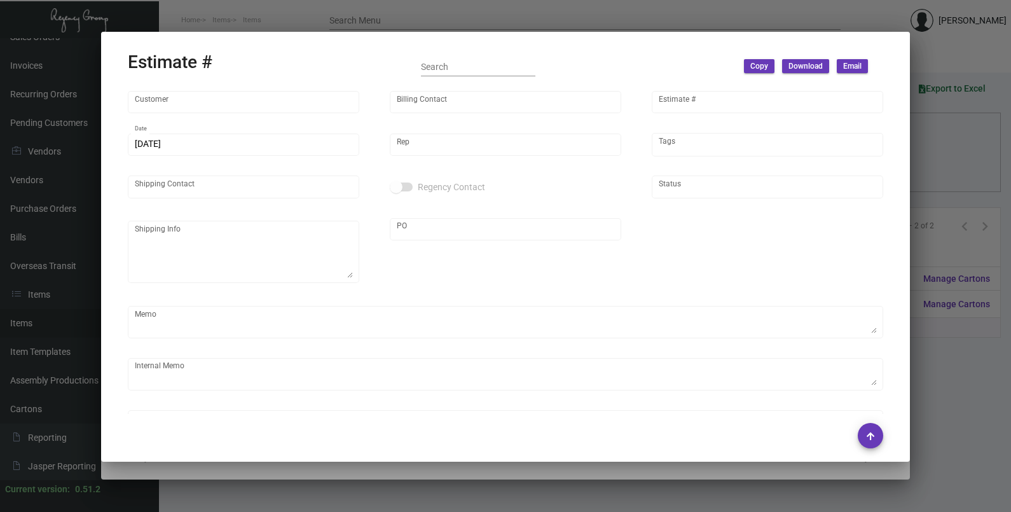
type input "[PERSON_NAME]"
type input "United States Dollar $"
type input "8.00000 %"
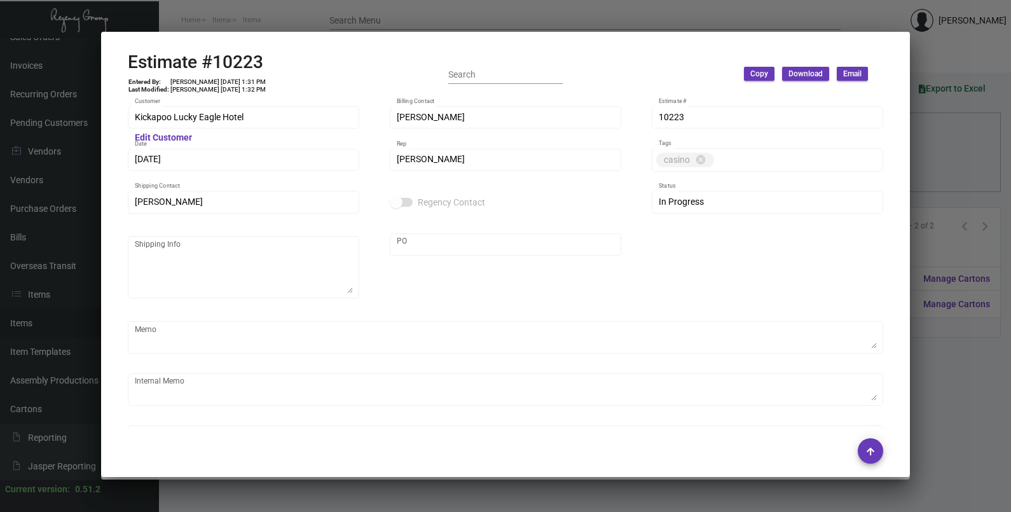
click at [946, 176] on div at bounding box center [505, 256] width 1011 height 512
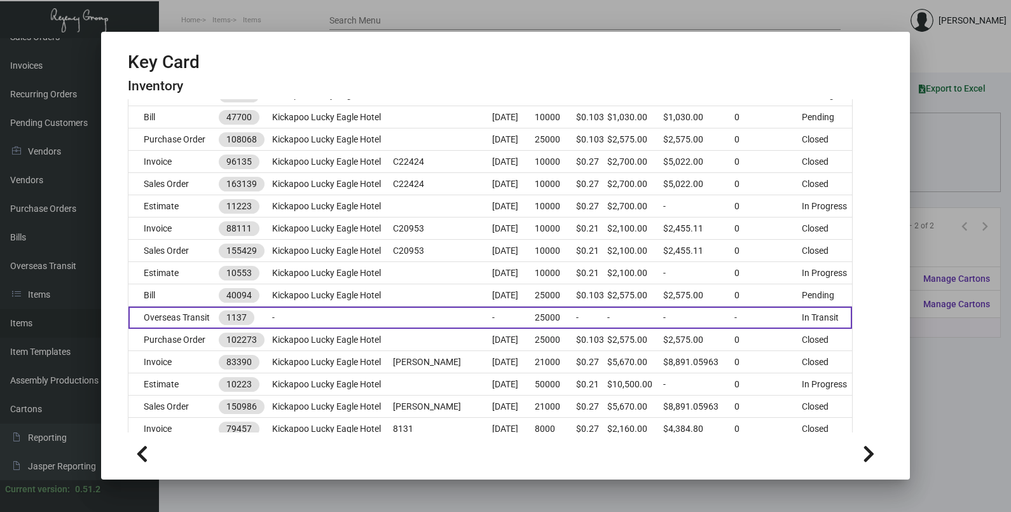
scroll to position [0, 0]
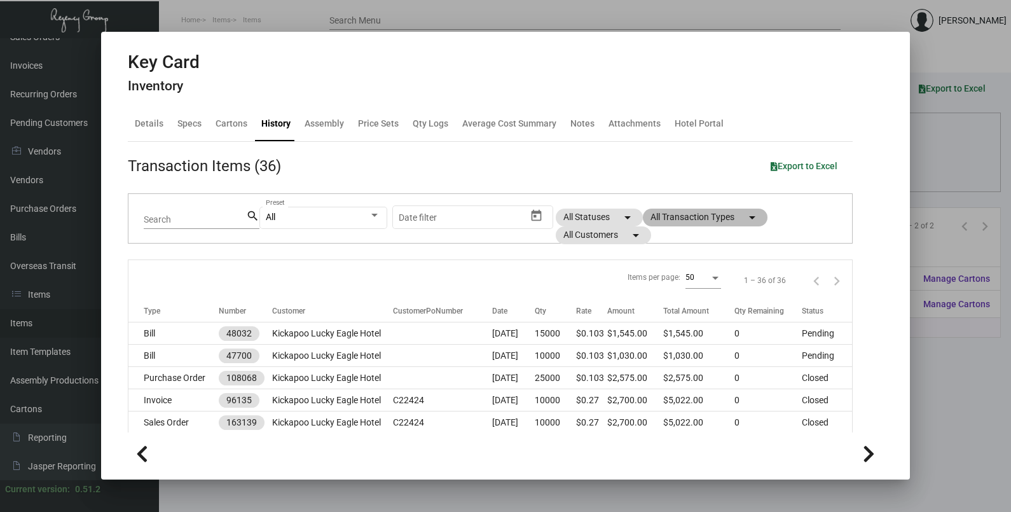
click at [694, 223] on mat-chip "All Transaction Types arrow_drop_down" at bounding box center [705, 218] width 125 height 18
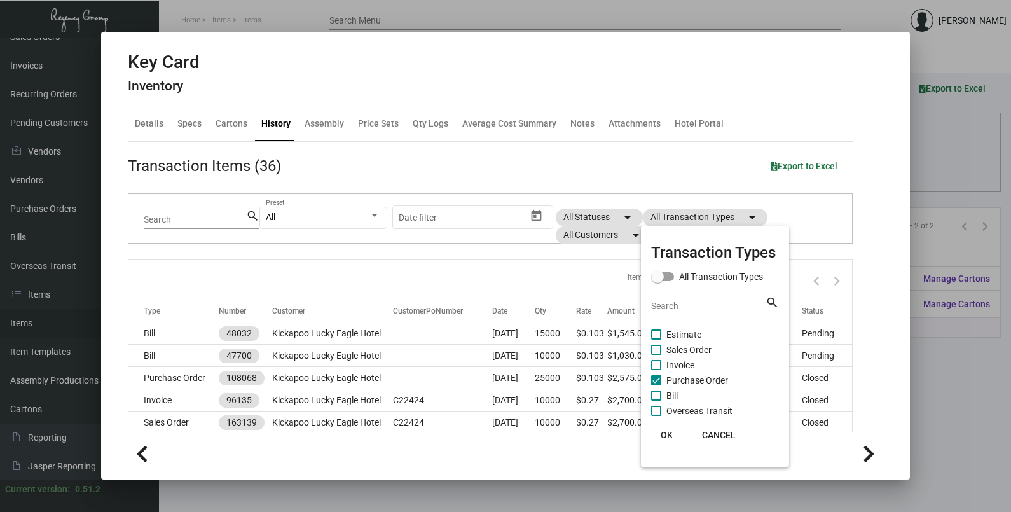
click at [695, 380] on span "Purchase Order" at bounding box center [697, 380] width 62 height 15
click at [656, 385] on input "Purchase Order" at bounding box center [656, 385] width 1 height 1
click at [695, 380] on span "Purchase Order" at bounding box center [697, 380] width 62 height 15
click at [656, 385] on input "Purchase Order" at bounding box center [656, 385] width 1 height 1
checkbox input "true"
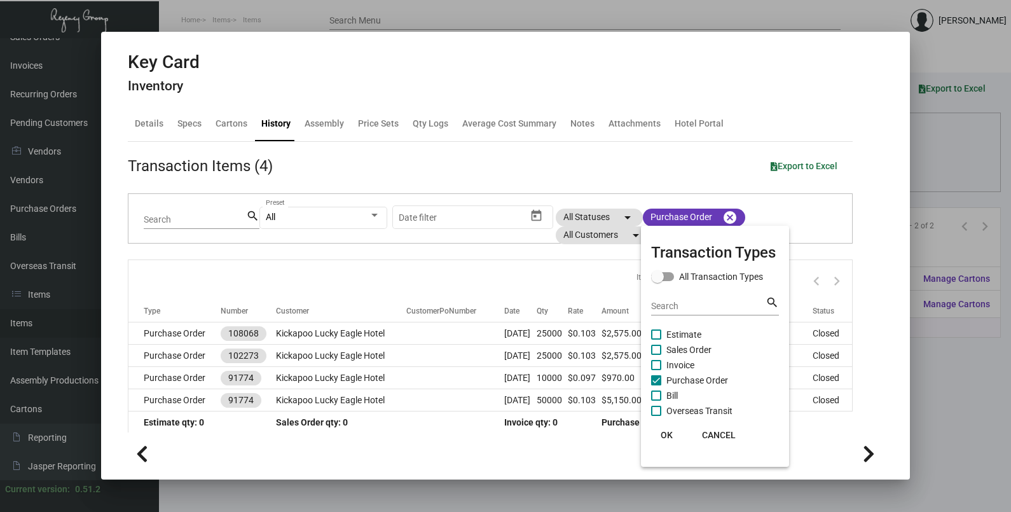
click at [666, 431] on span "OK" at bounding box center [667, 435] width 12 height 10
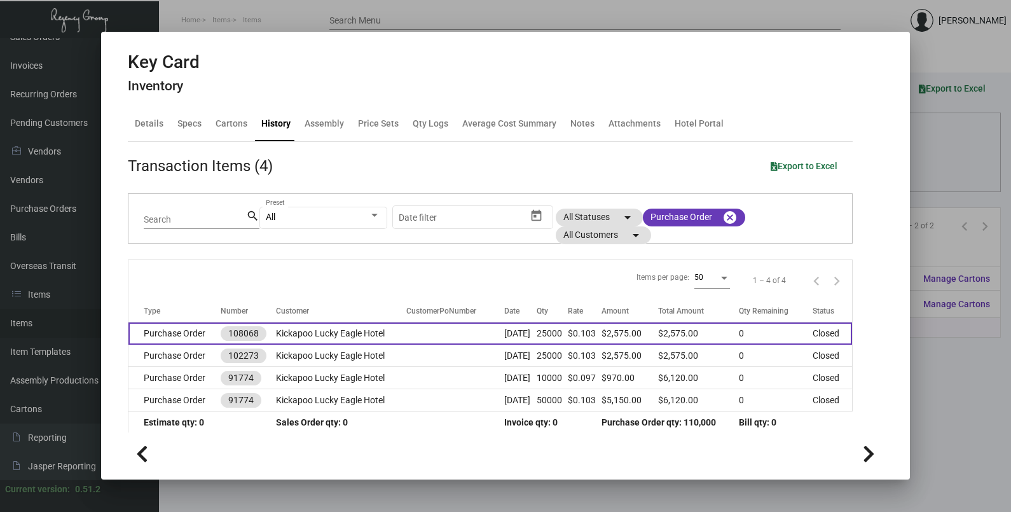
click at [429, 337] on td at bounding box center [455, 333] width 98 height 22
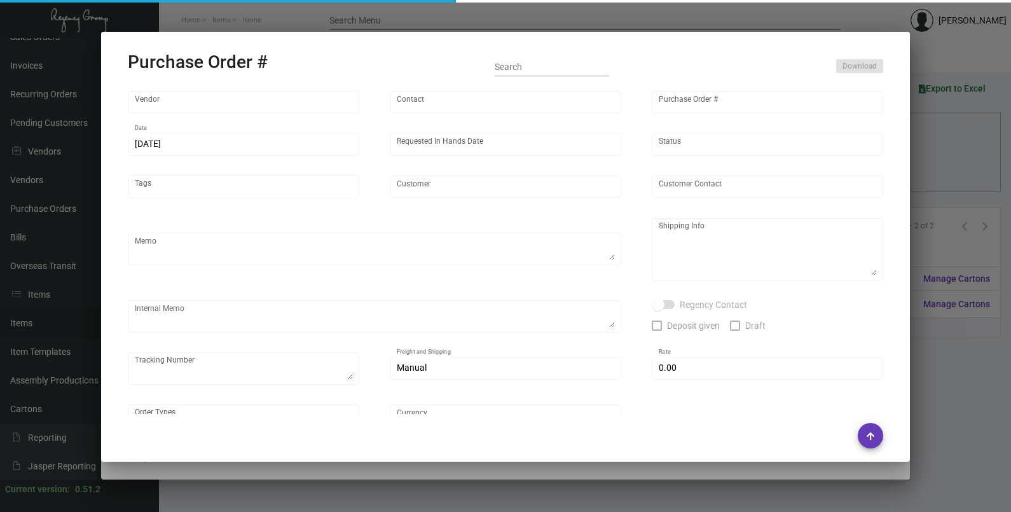
type input "Nexqo"
type input "[PERSON_NAME]"
type input "108068"
type input "[DATE]"
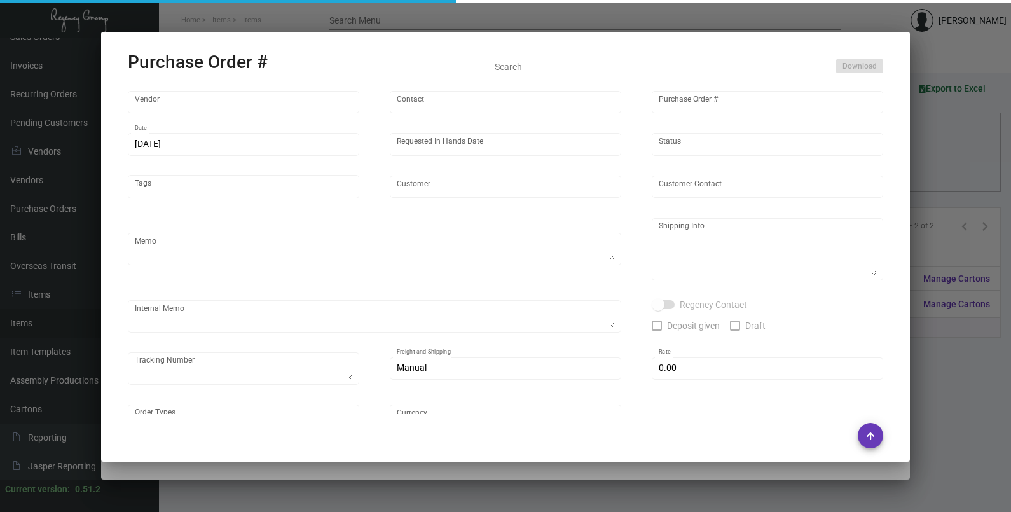
type input "Kickapoo Lucky Eagle Hotel"
type textarea "Regency Group [STREET_ADDRESS][US_STATE] [PHONE_NUMBER]"
type input "$ 0.00"
type input "United States Dollar $"
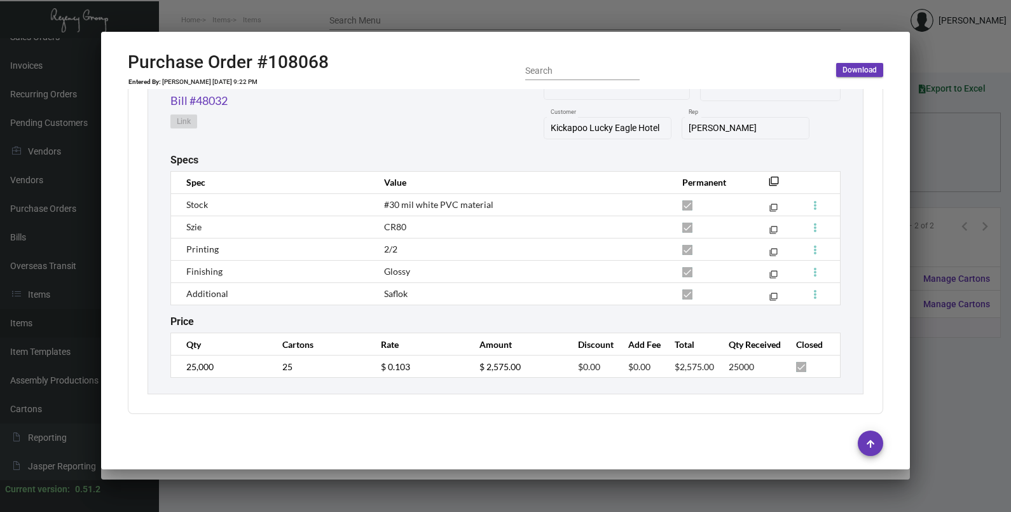
scroll to position [613, 0]
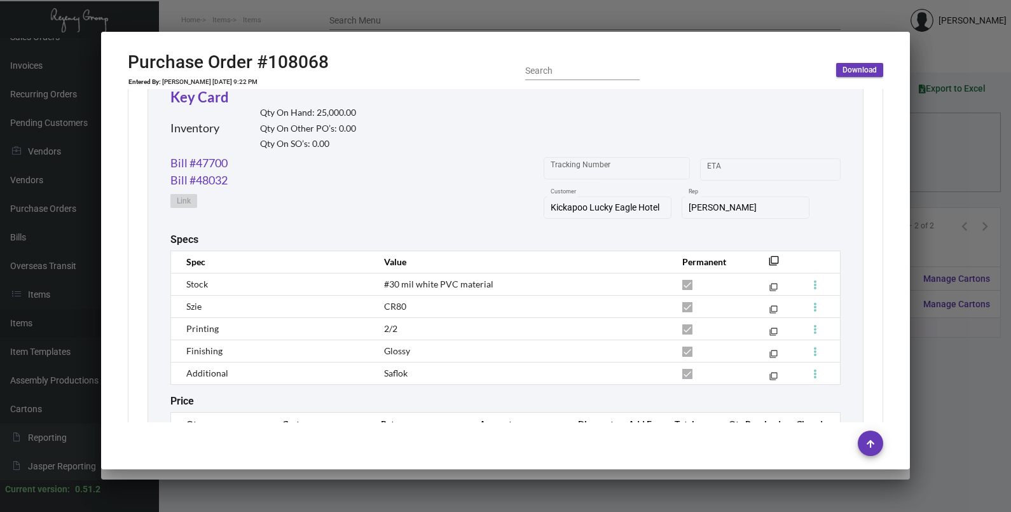
click at [932, 165] on div at bounding box center [505, 256] width 1011 height 512
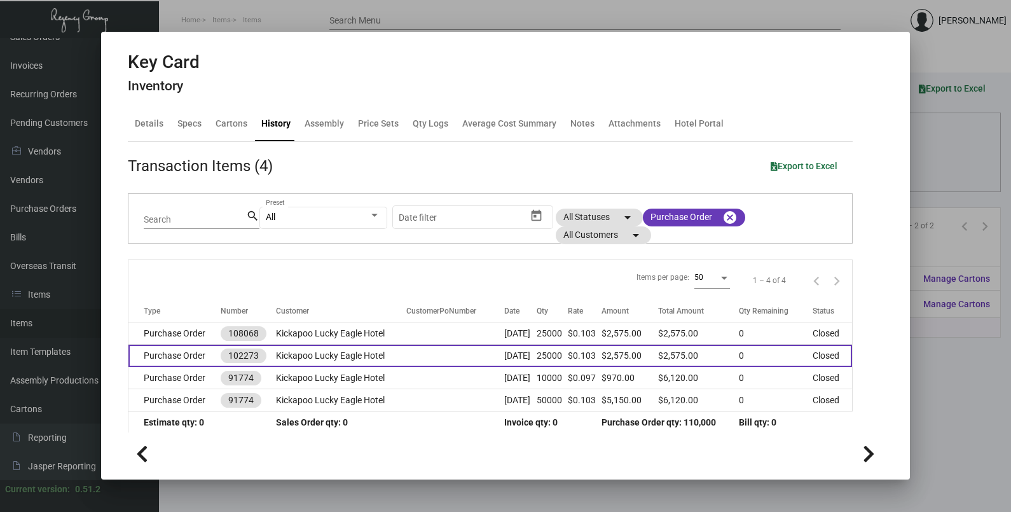
click at [509, 359] on td "[DATE]" at bounding box center [520, 356] width 33 height 22
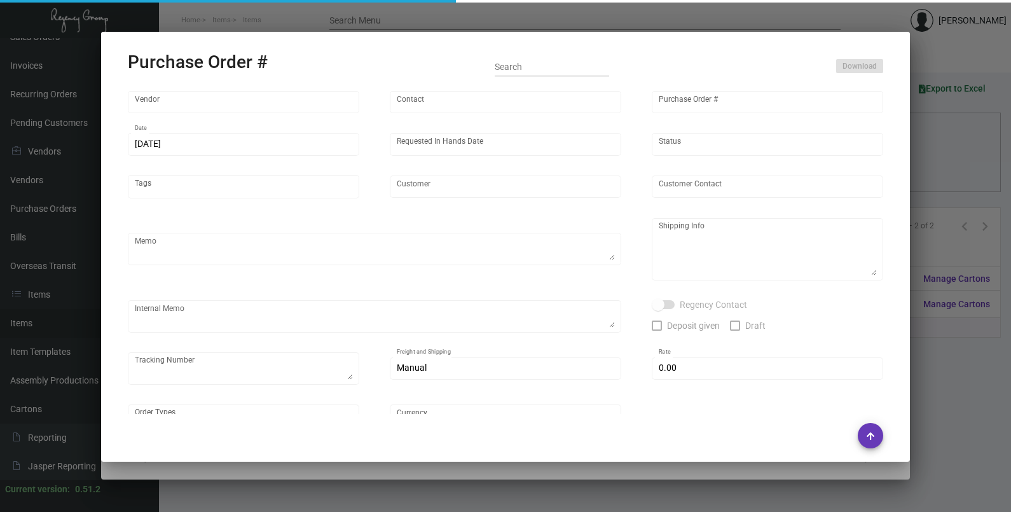
type input "Nexqo"
type input "[PERSON_NAME]"
type input "102273"
type input "[DATE]"
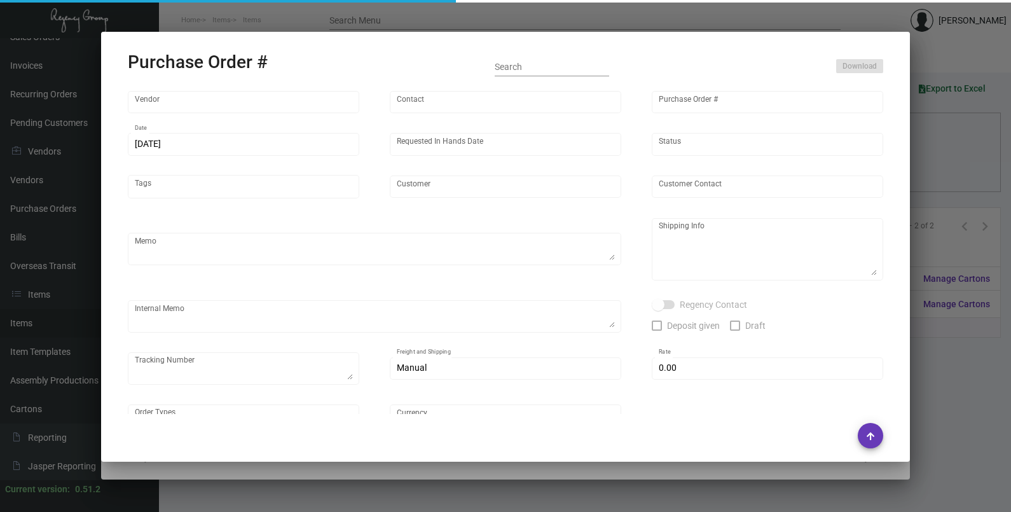
type input "Kickapoo Lucky Eagle Hotel"
type textarea "25k now and remaining 25k after CNY via boat to [GEOGRAPHIC_DATA]"
type textarea "Regency Group NJ - [PERSON_NAME] [STREET_ADDRESS]"
checkbox input "true"
type input "$ 0.00"
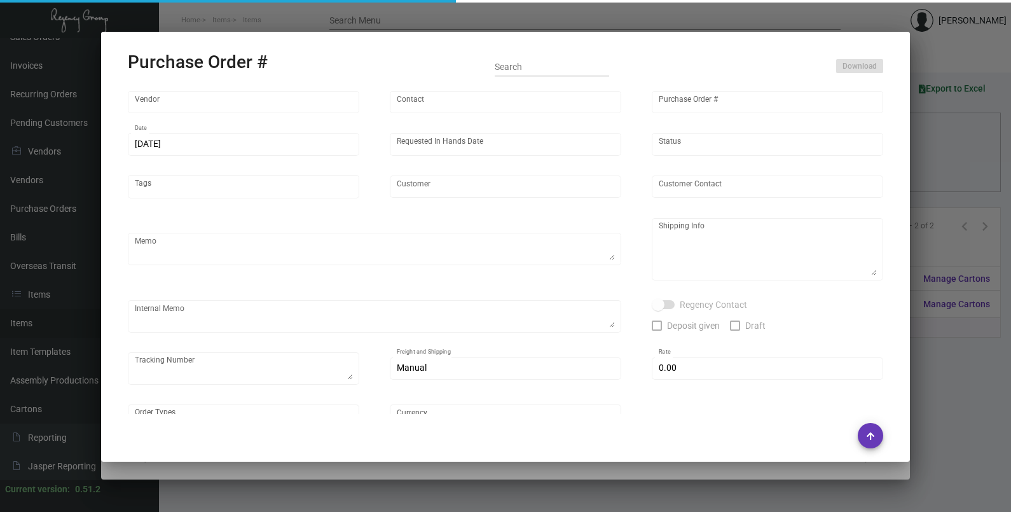
type input "United States Dollar $"
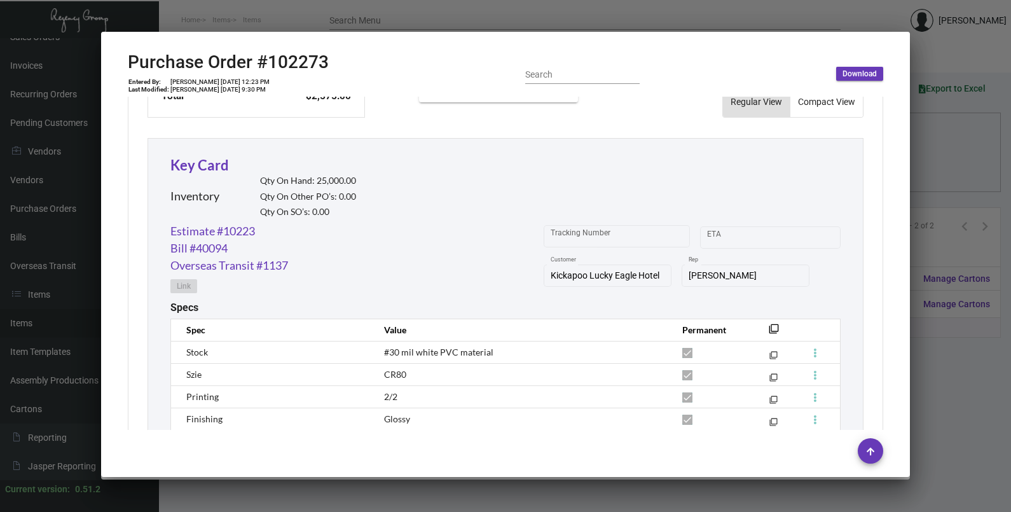
scroll to position [556, 0]
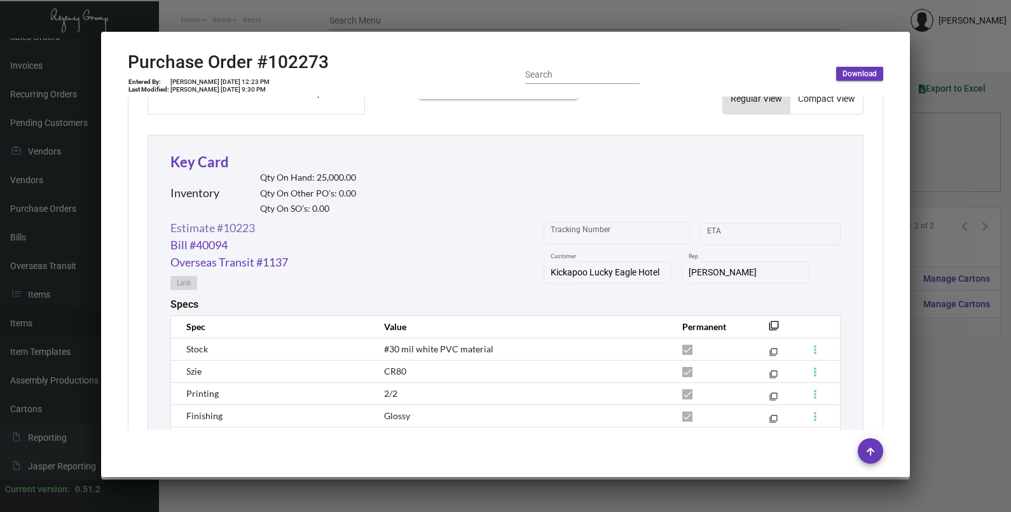
click at [249, 232] on link "Estimate #10223" at bounding box center [212, 227] width 85 height 17
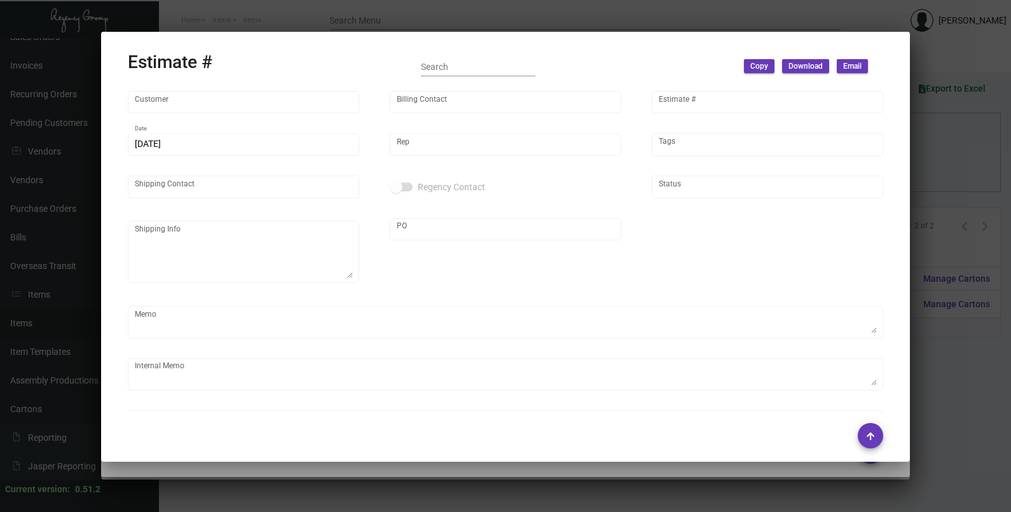
type input "Kickapoo Lucky Eagle Hotel"
type input "[PERSON_NAME]"
type input "10223"
type input "[DATE]"
type input "[PERSON_NAME]"
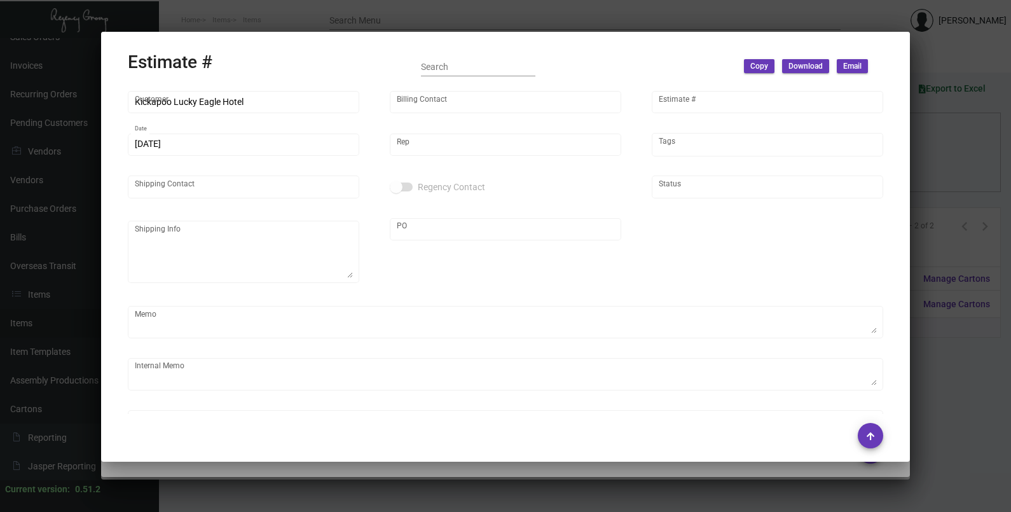
type input "[PERSON_NAME]"
type input "United States Dollar $"
type input "8.00000 %"
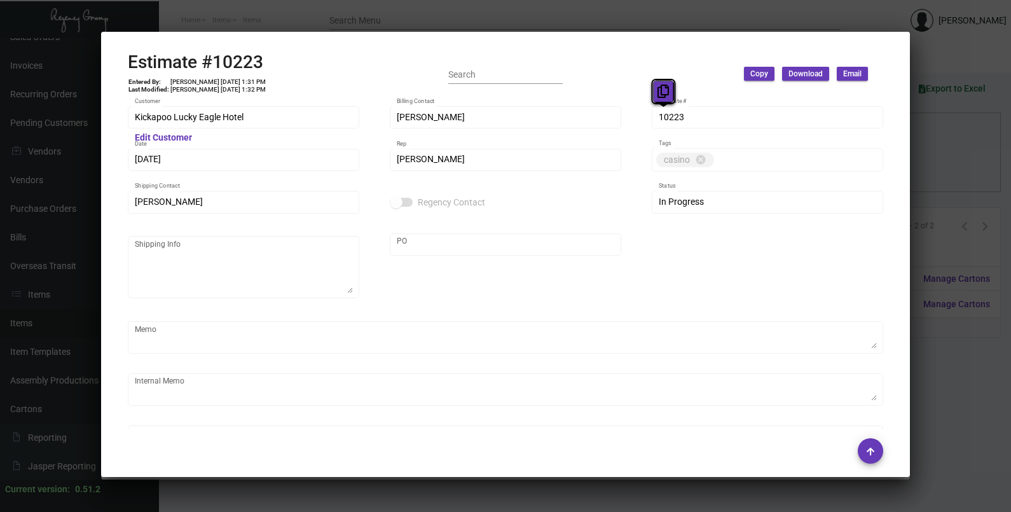
drag, startPoint x: 665, startPoint y: 115, endPoint x: 661, endPoint y: 88, distance: 27.6
click at [661, 90] on icon at bounding box center [663, 91] width 11 height 13
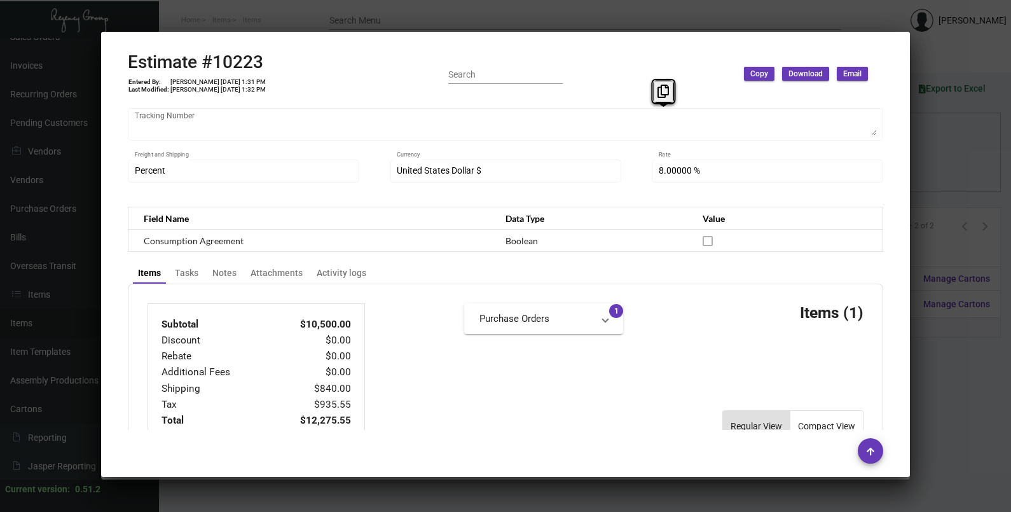
scroll to position [773, 0]
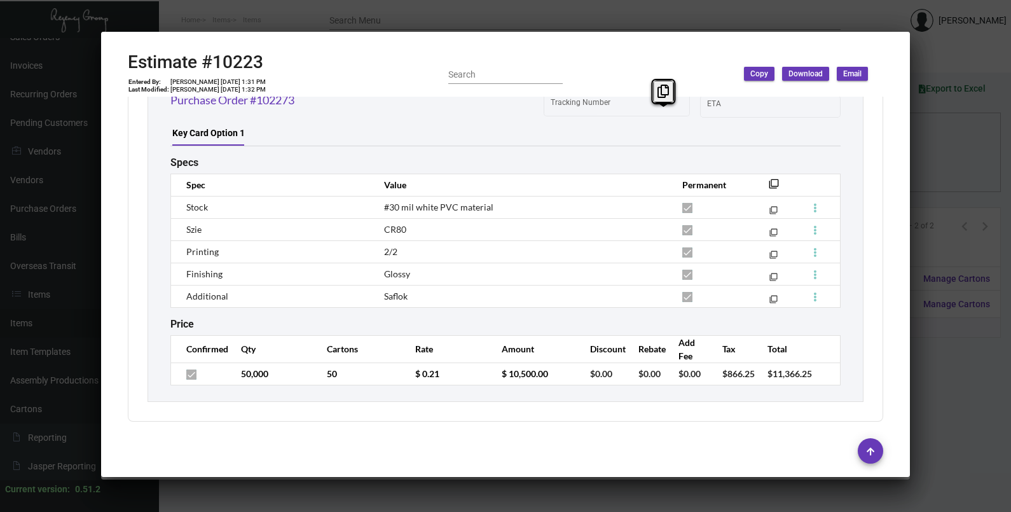
click at [928, 223] on div at bounding box center [505, 256] width 1011 height 512
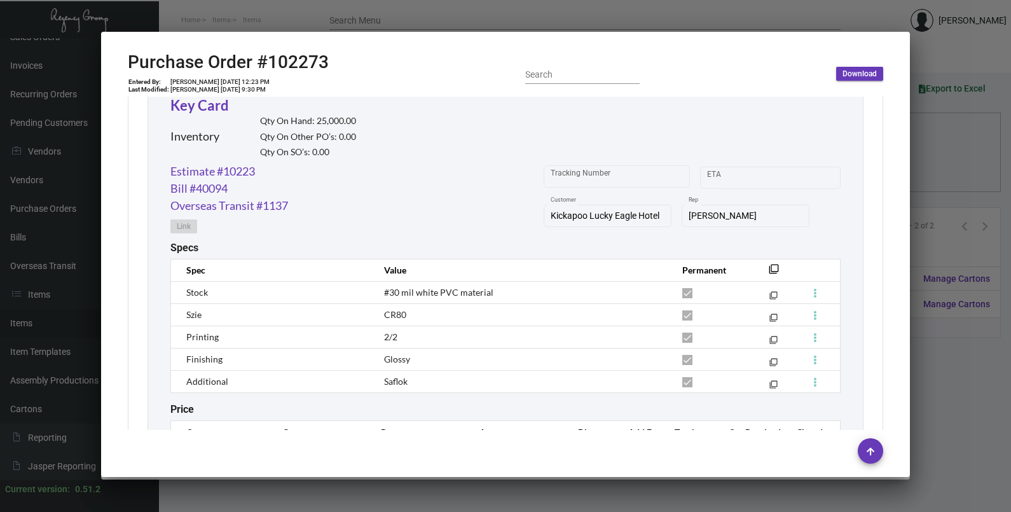
scroll to position [692, 0]
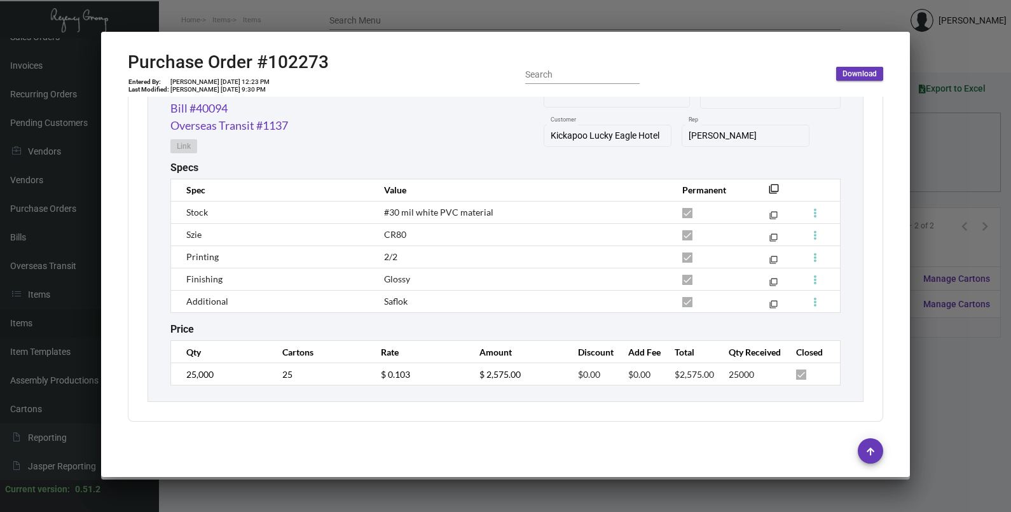
click at [941, 178] on div at bounding box center [505, 256] width 1011 height 512
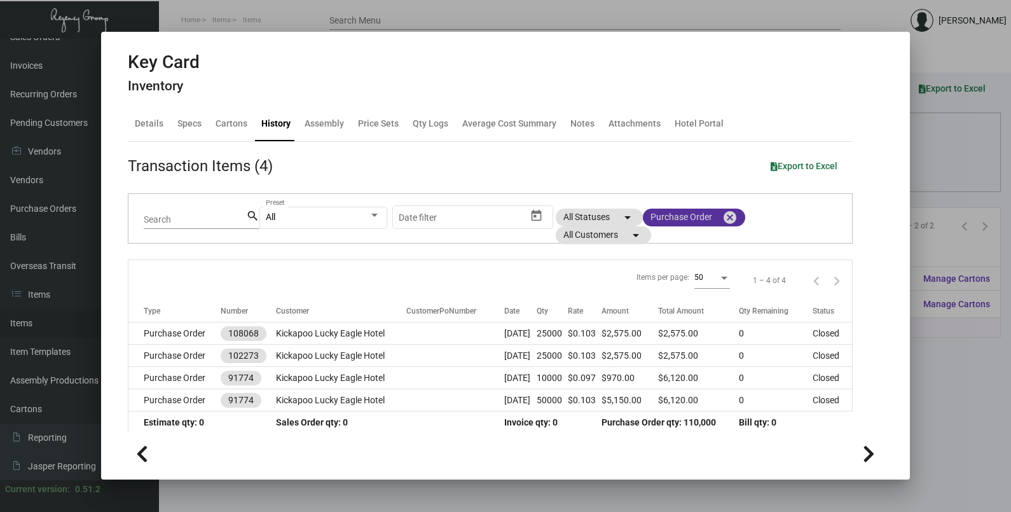
click at [730, 216] on mat-icon "cancel" at bounding box center [729, 217] width 15 height 15
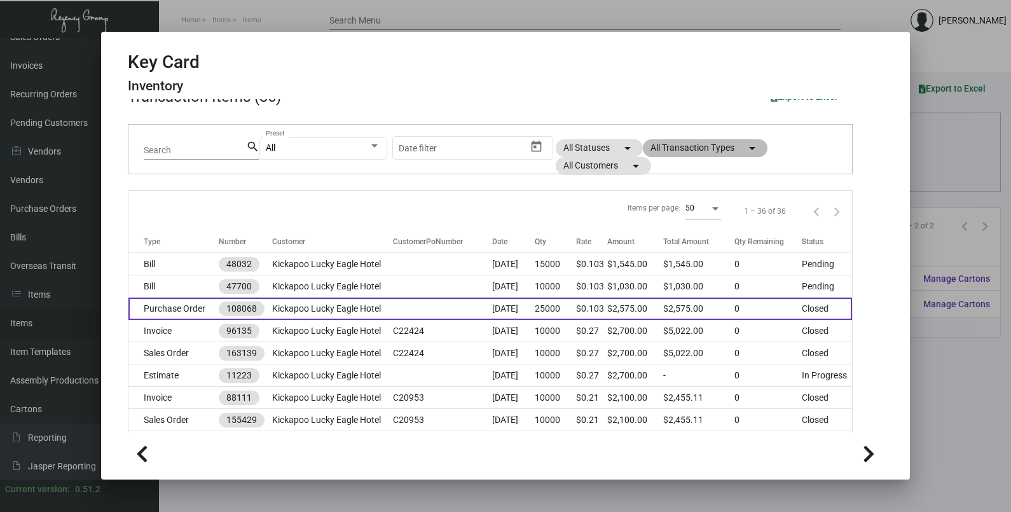
scroll to position [158, 0]
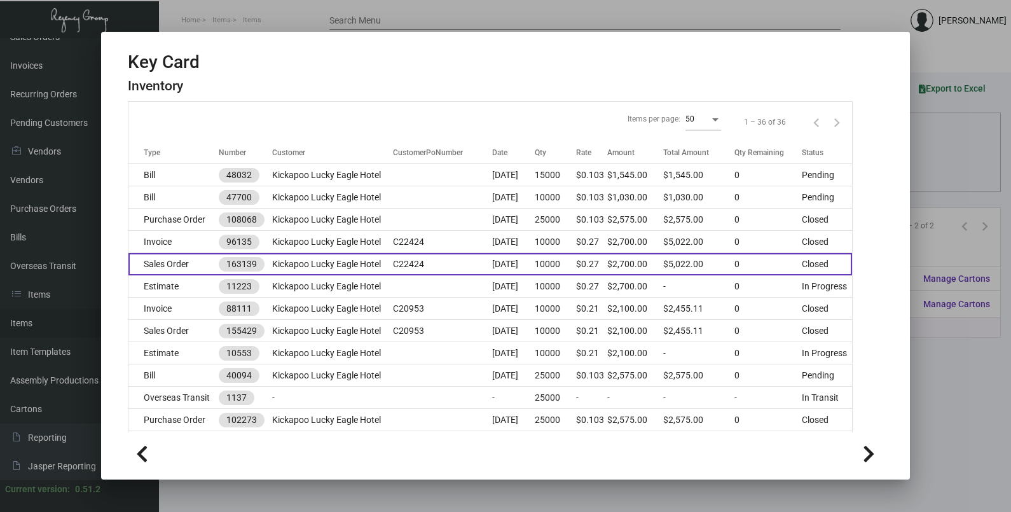
click at [393, 270] on td "C22424" at bounding box center [442, 264] width 99 height 22
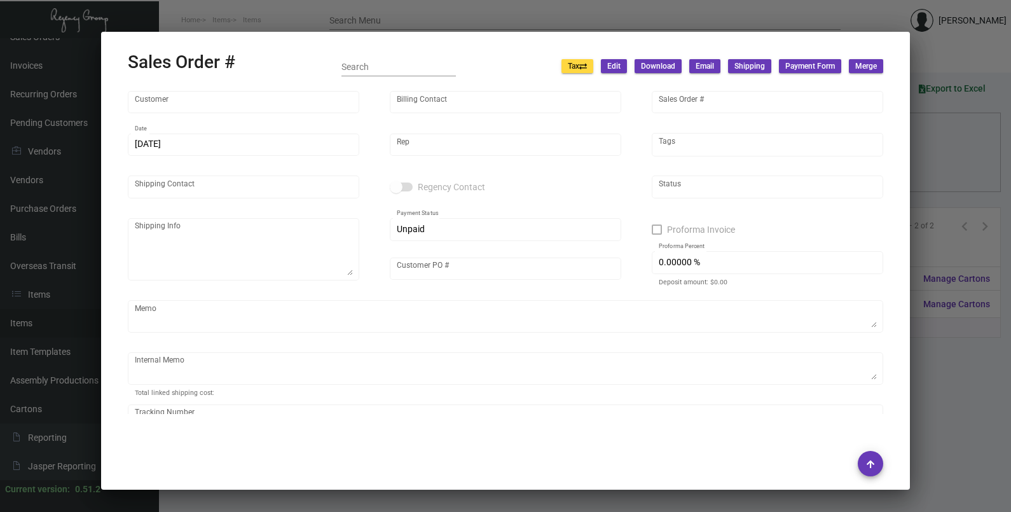
type input "Kickapoo Lucky Eagle Hotel"
type input "[PERSON_NAME]"
type input "163139"
type input "[DATE]"
type input "[PERSON_NAME]"
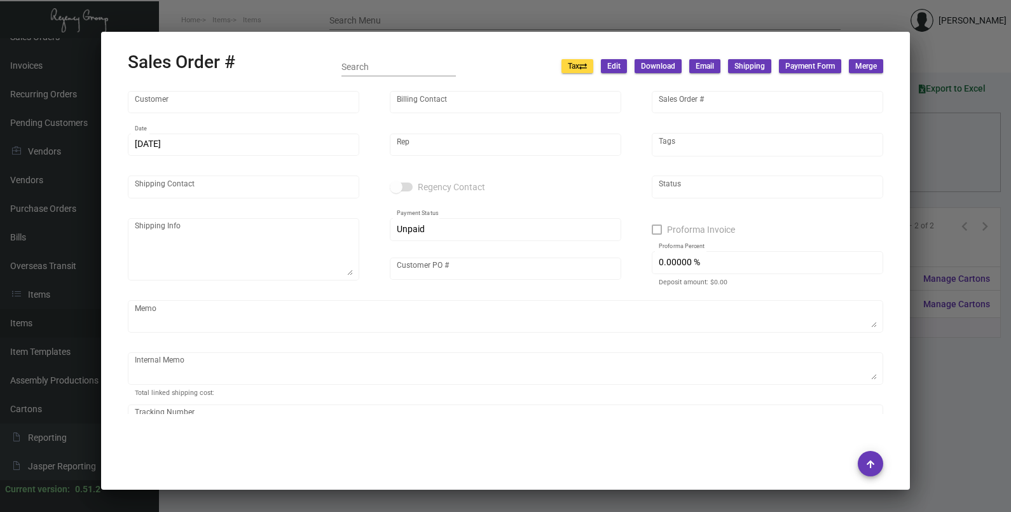
type input "[PERSON_NAME]"
type textarea "Kickapoo Lucky Eagle Hotel - Receiving [STREET_ADDRESS]"
type input "C22424"
type textarea "$83.50 for key holders 190.53 for keys"
type input "United States Dollar $"
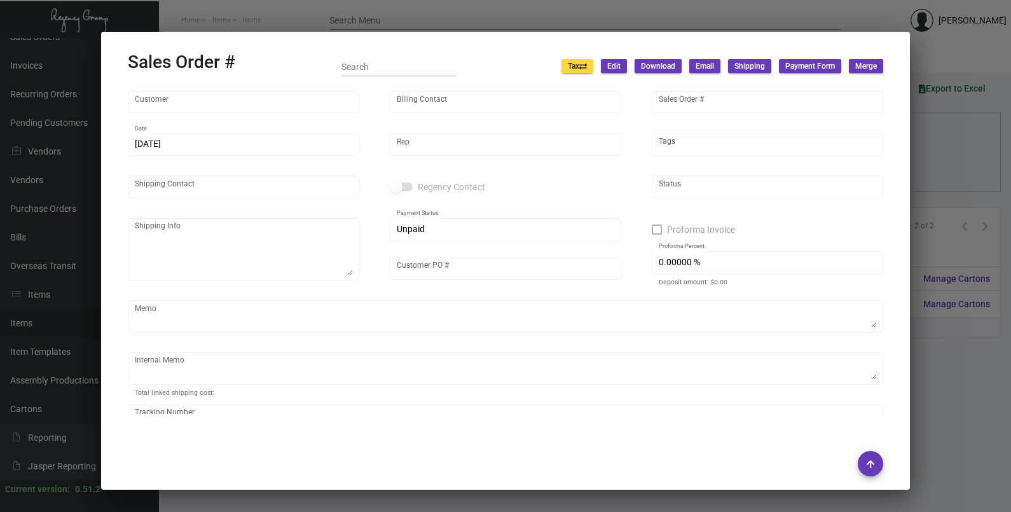
type input "8.00000 %"
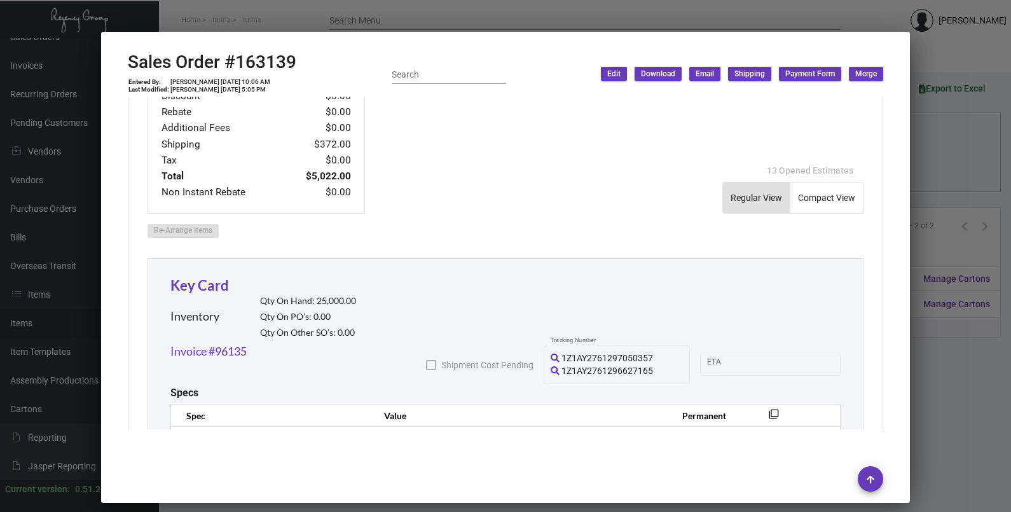
scroll to position [795, 0]
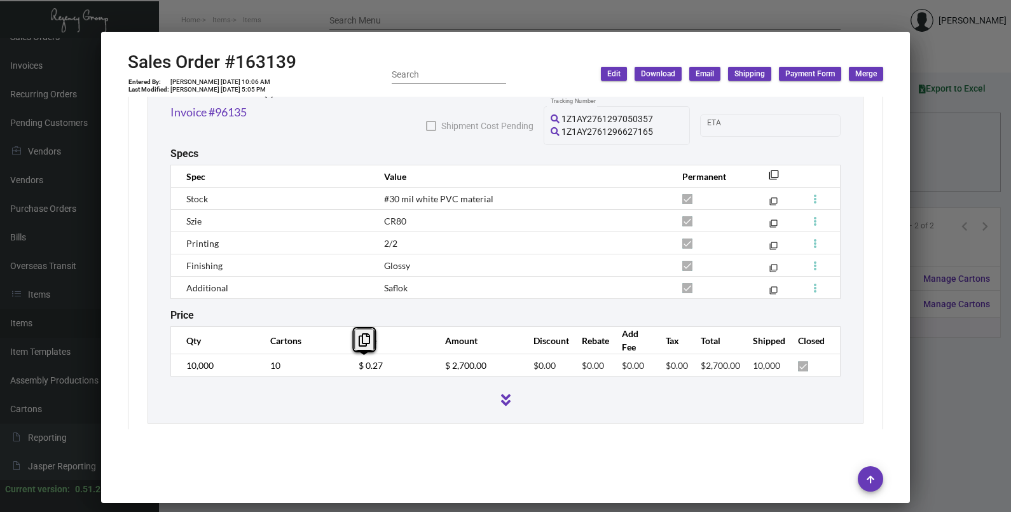
click at [329, 370] on tr "10,000 10 $ 0.27 $ 2,700.00 $0.00 $0.00 $0.00 $0.00 $2,700.00 10,000" at bounding box center [506, 365] width 670 height 22
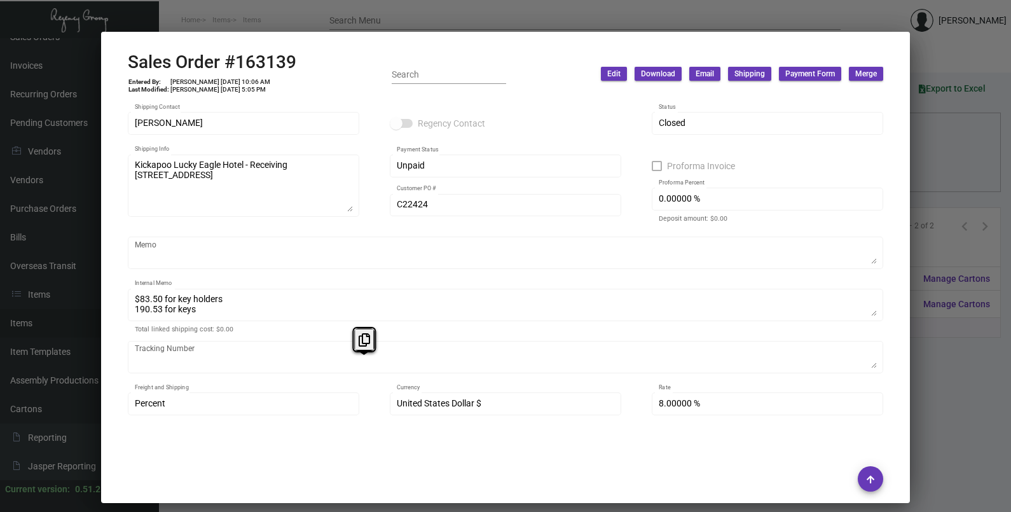
scroll to position [0, 0]
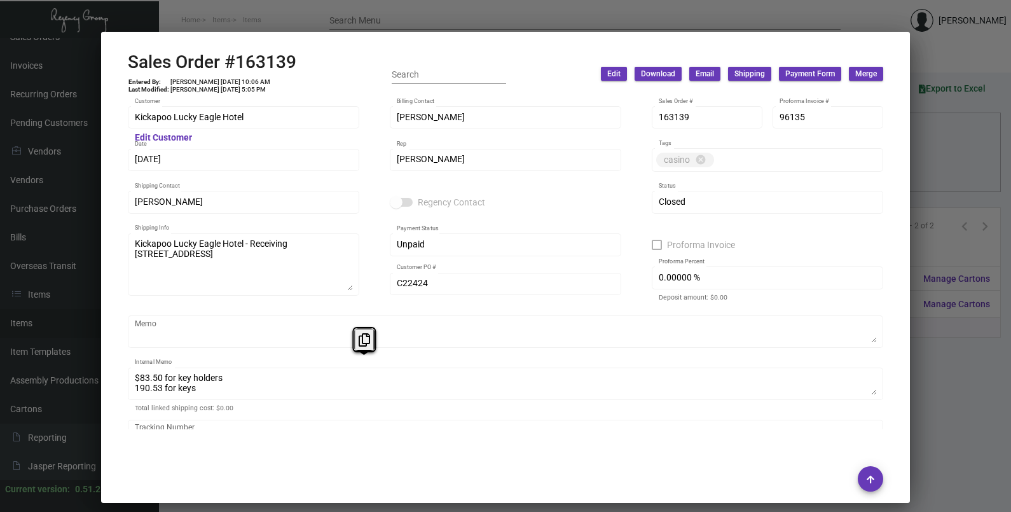
click at [967, 147] on div at bounding box center [505, 256] width 1011 height 512
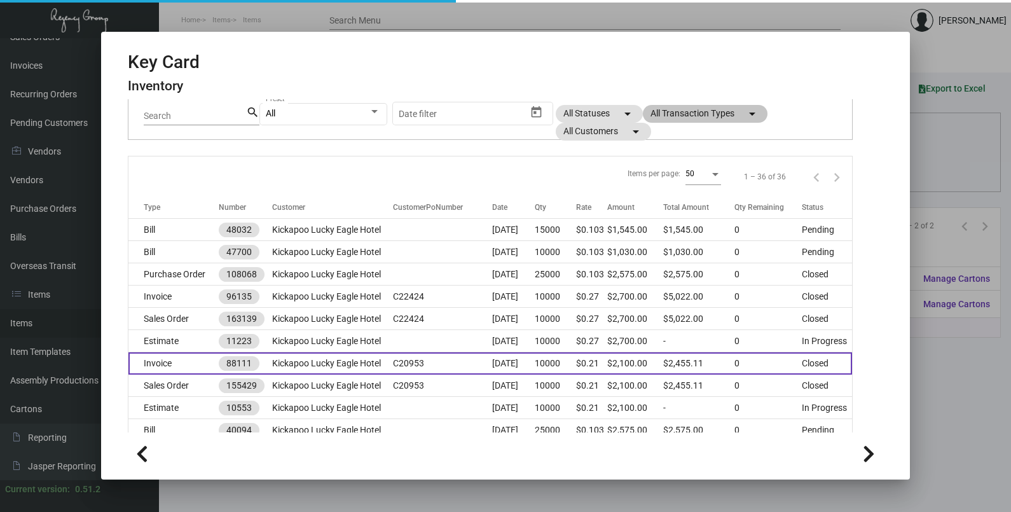
scroll to position [79, 0]
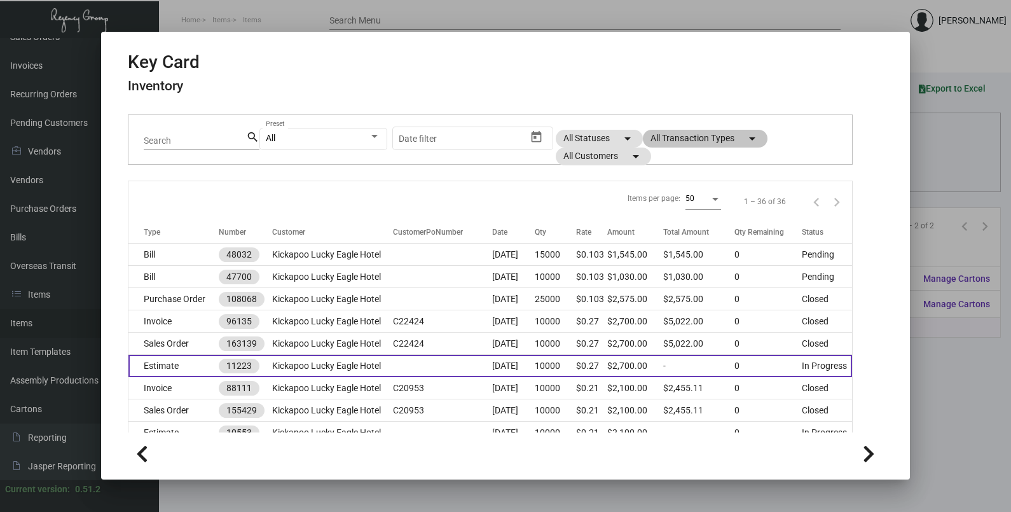
click at [290, 369] on td "Kickapoo Lucky Eagle Hotel" at bounding box center [332, 366] width 121 height 22
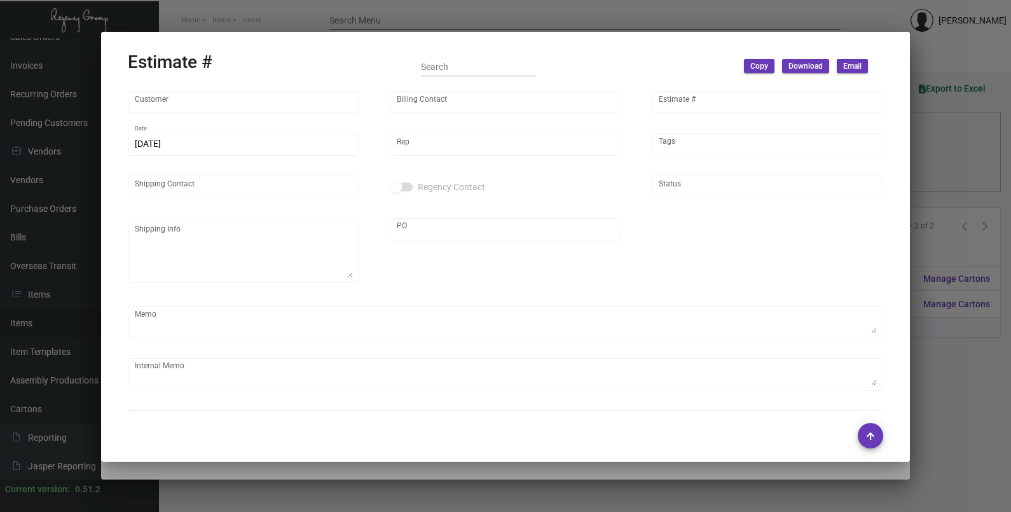
type input "Kickapoo Lucky Eagle Hotel"
type input "[PERSON_NAME]"
type input "11223"
type input "[DATE]"
type input "[PERSON_NAME]"
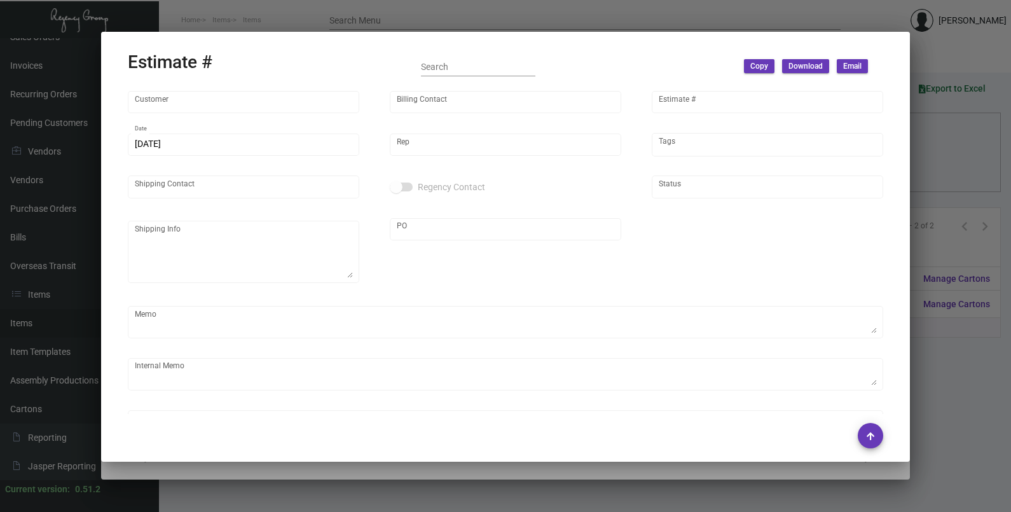
type input "[PERSON_NAME]"
type textarea "Kickapoo Lucky Eagle Hotel - [PERSON_NAME] [STREET_ADDRESS]"
type input "PENDING"
type textarea "KEYS FROM [GEOGRAPHIC_DATA] $90.25 HOLDERS FROM LA $83.50"
type input "United States Dollar $"
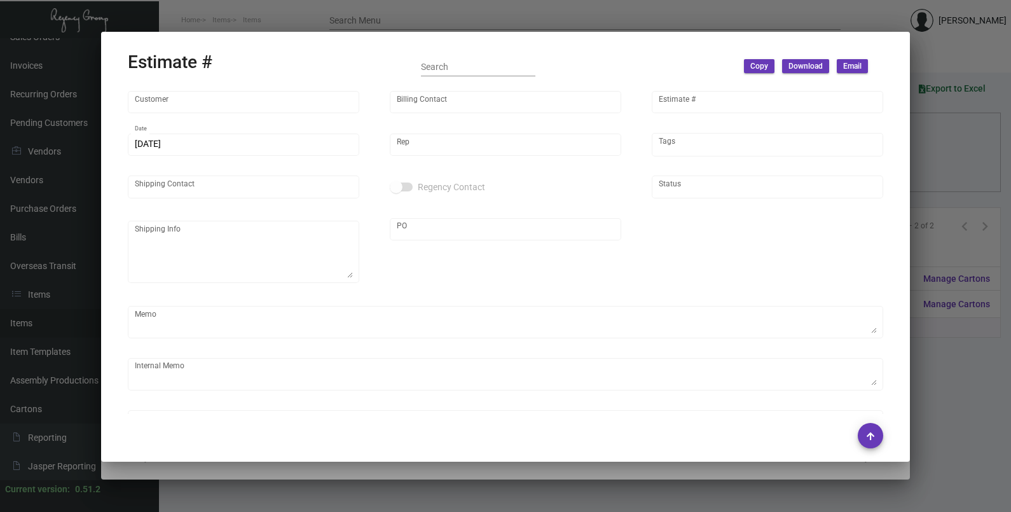
type input "6.30000 %"
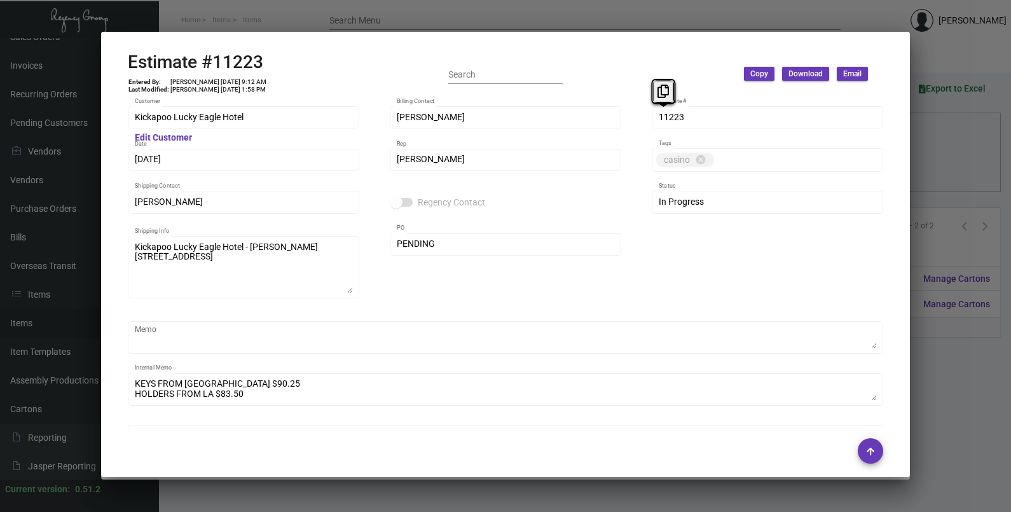
click at [652, 127] on div "11223 Estimate #" at bounding box center [767, 116] width 231 height 25
